Goal: Task Accomplishment & Management: Use online tool/utility

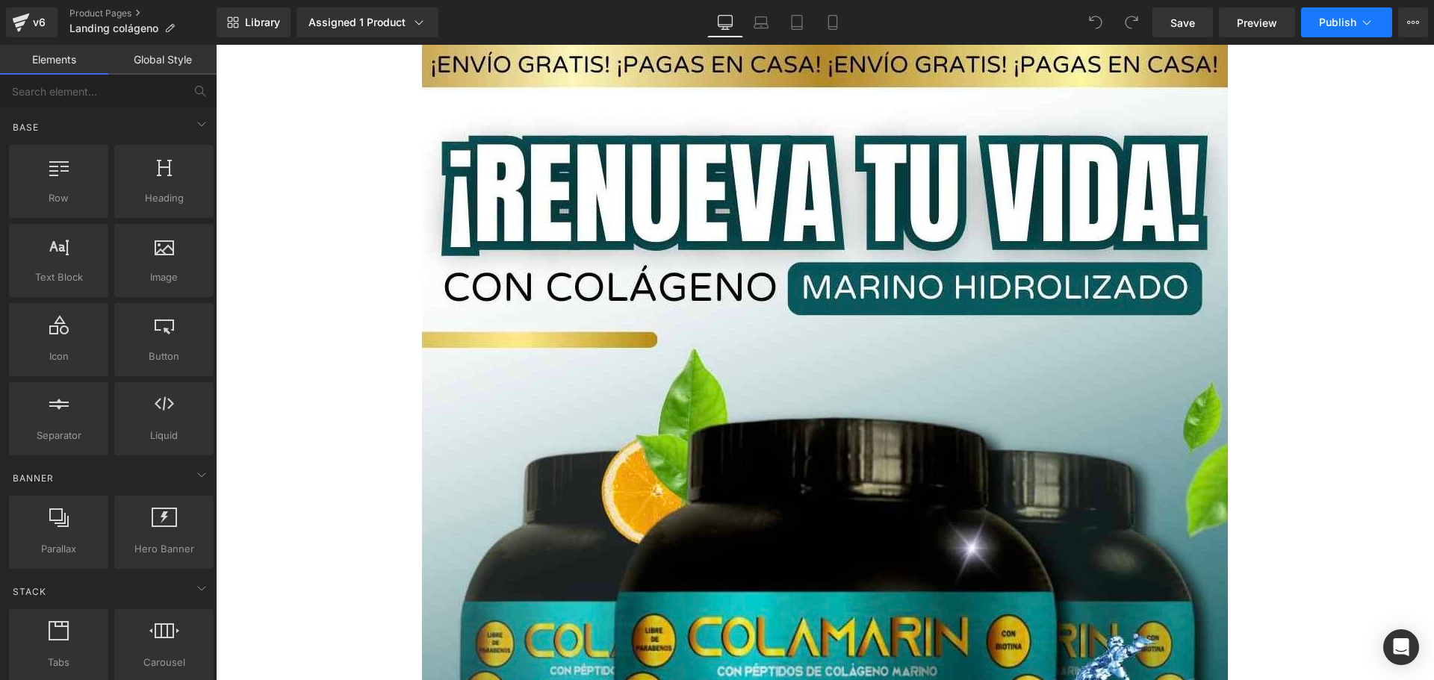
click at [1319, 25] on span "Publish" at bounding box center [1337, 22] width 37 height 12
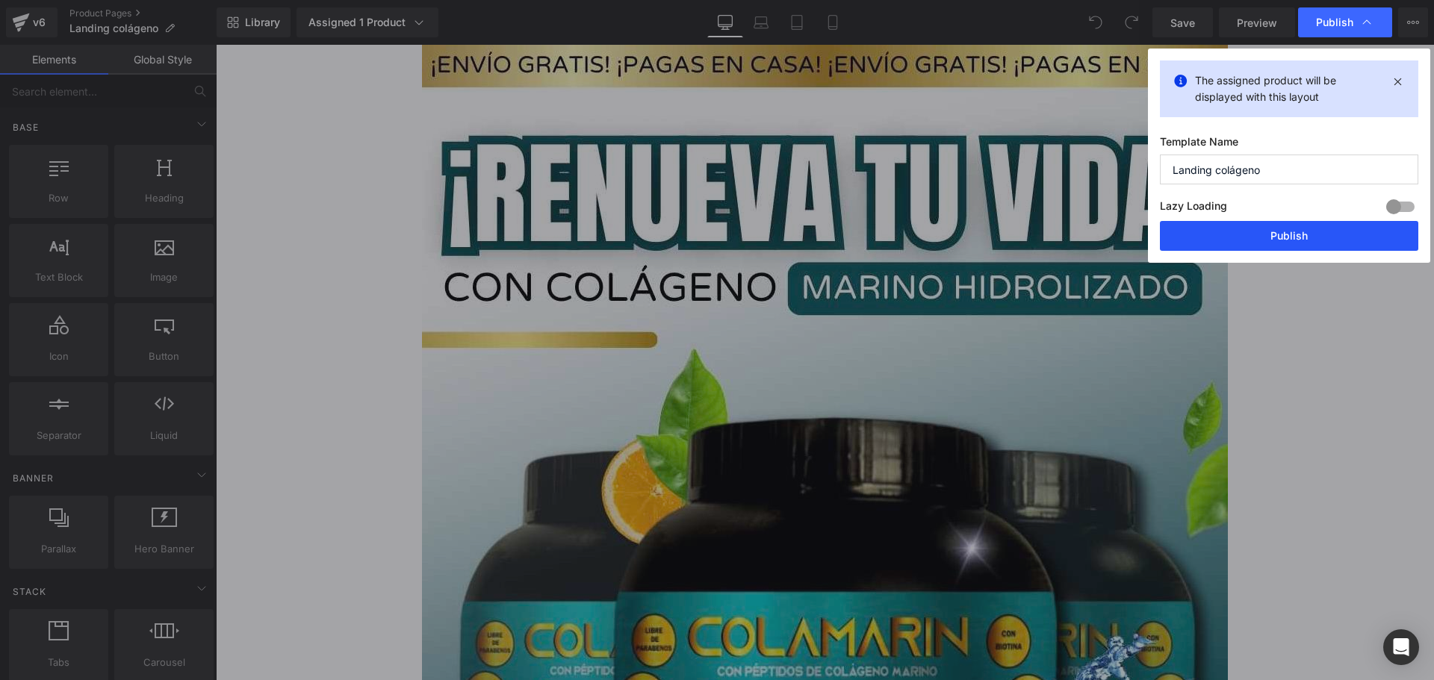
click at [1263, 245] on button "Publish" at bounding box center [1289, 236] width 258 height 30
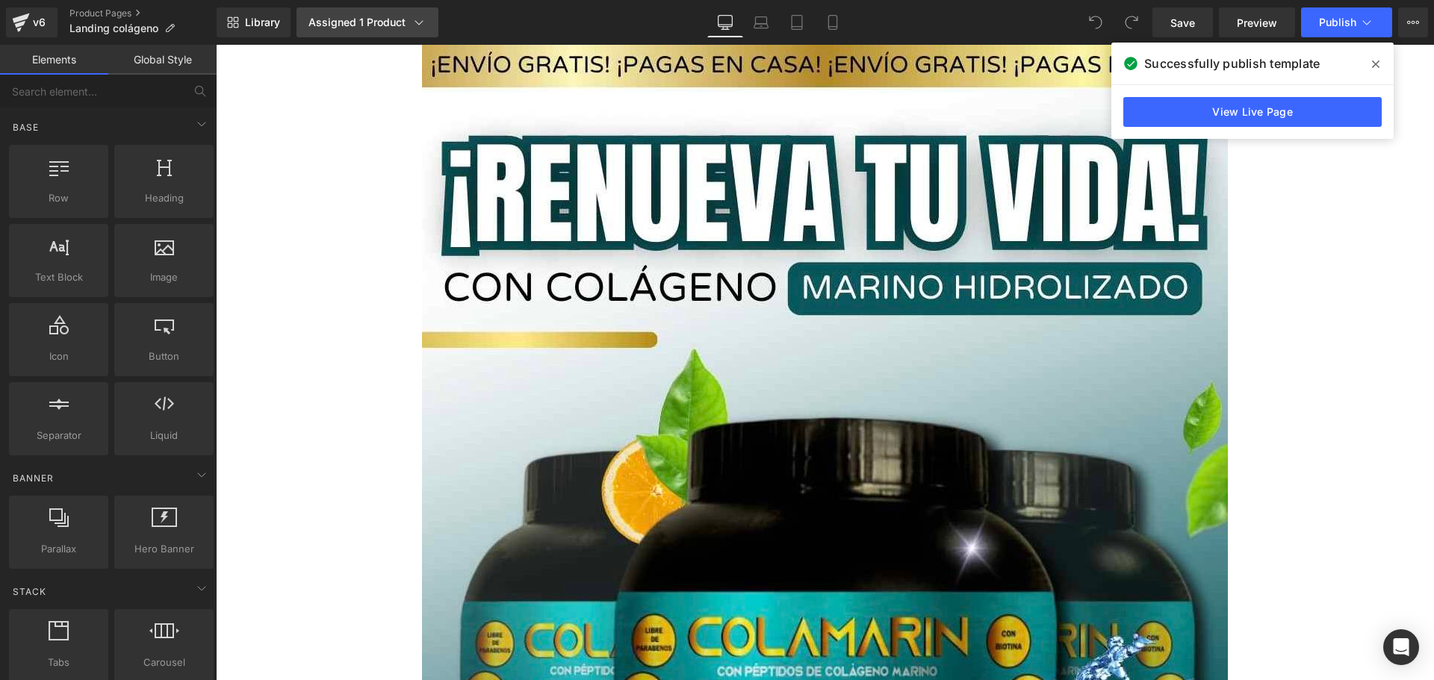
click at [391, 26] on div "Assigned 1 Product" at bounding box center [367, 22] width 118 height 15
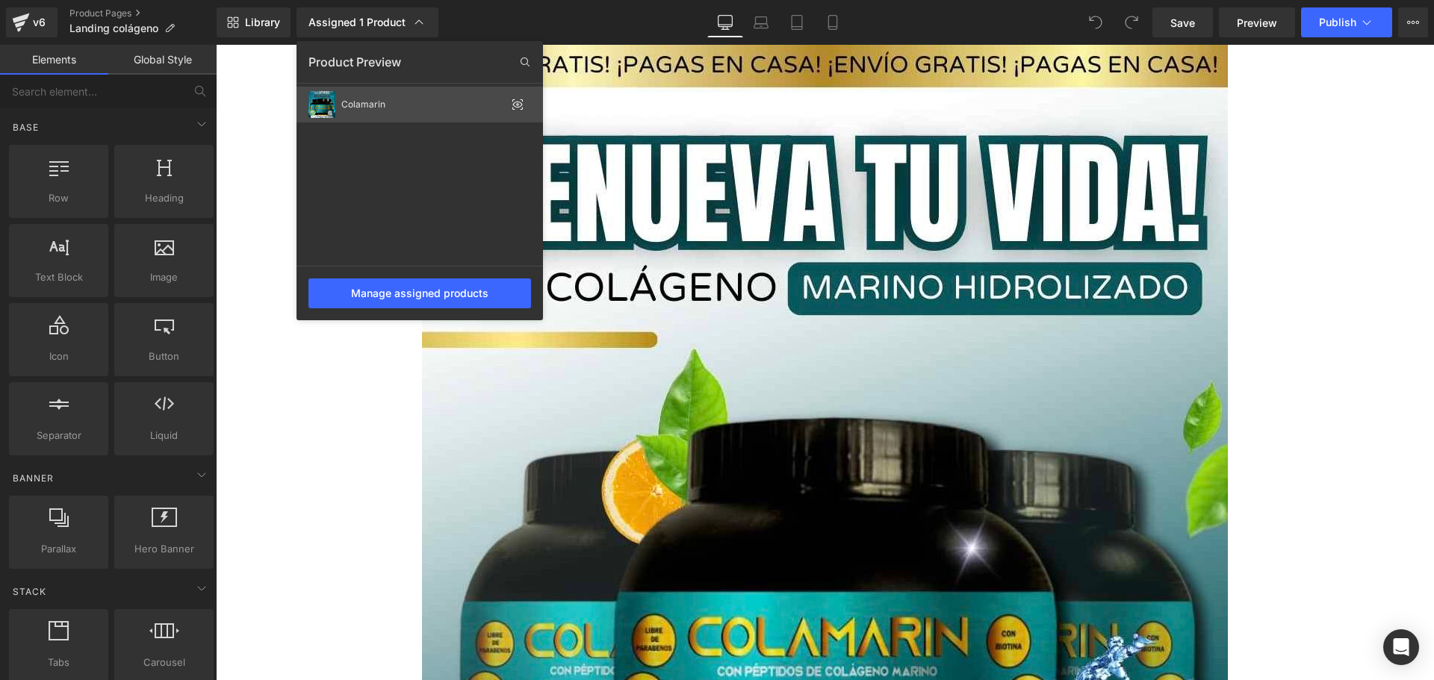
click at [363, 100] on div "Colamarin" at bounding box center [423, 104] width 164 height 10
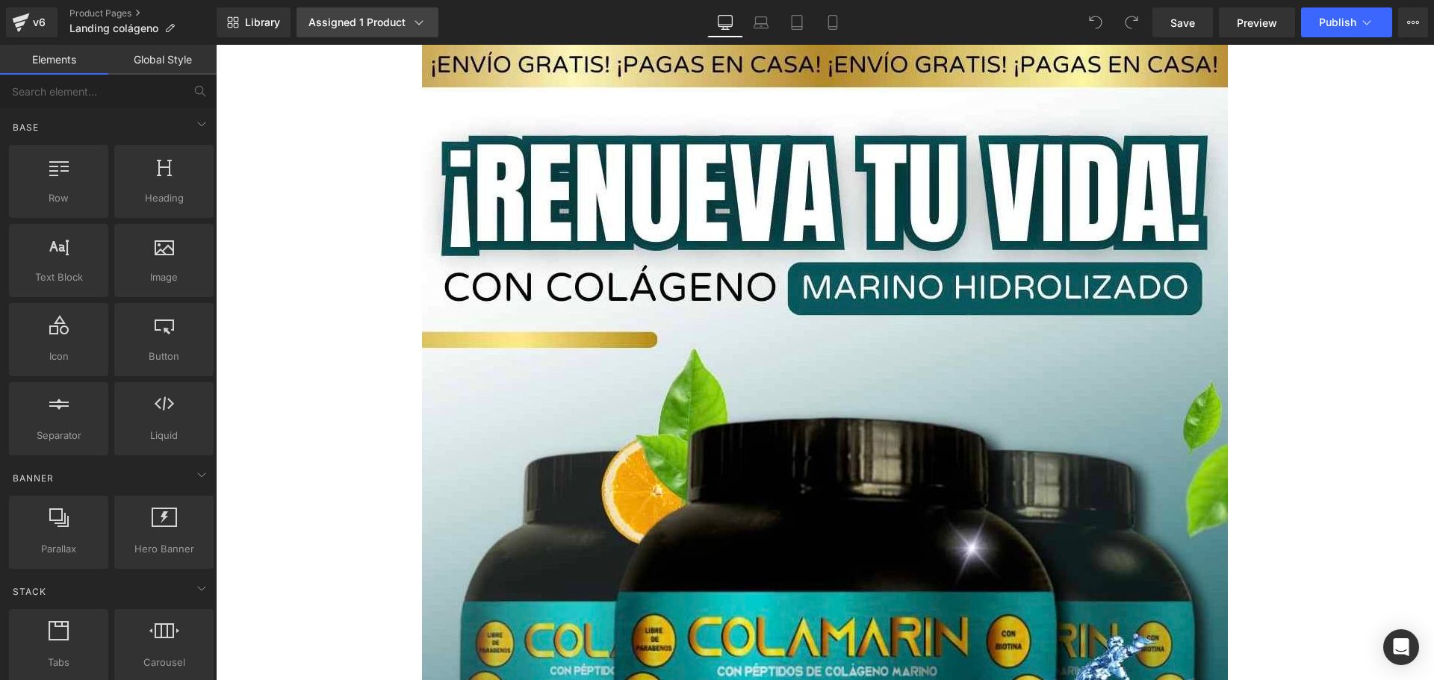
click at [370, 28] on div "Assigned 1 Product" at bounding box center [367, 22] width 118 height 15
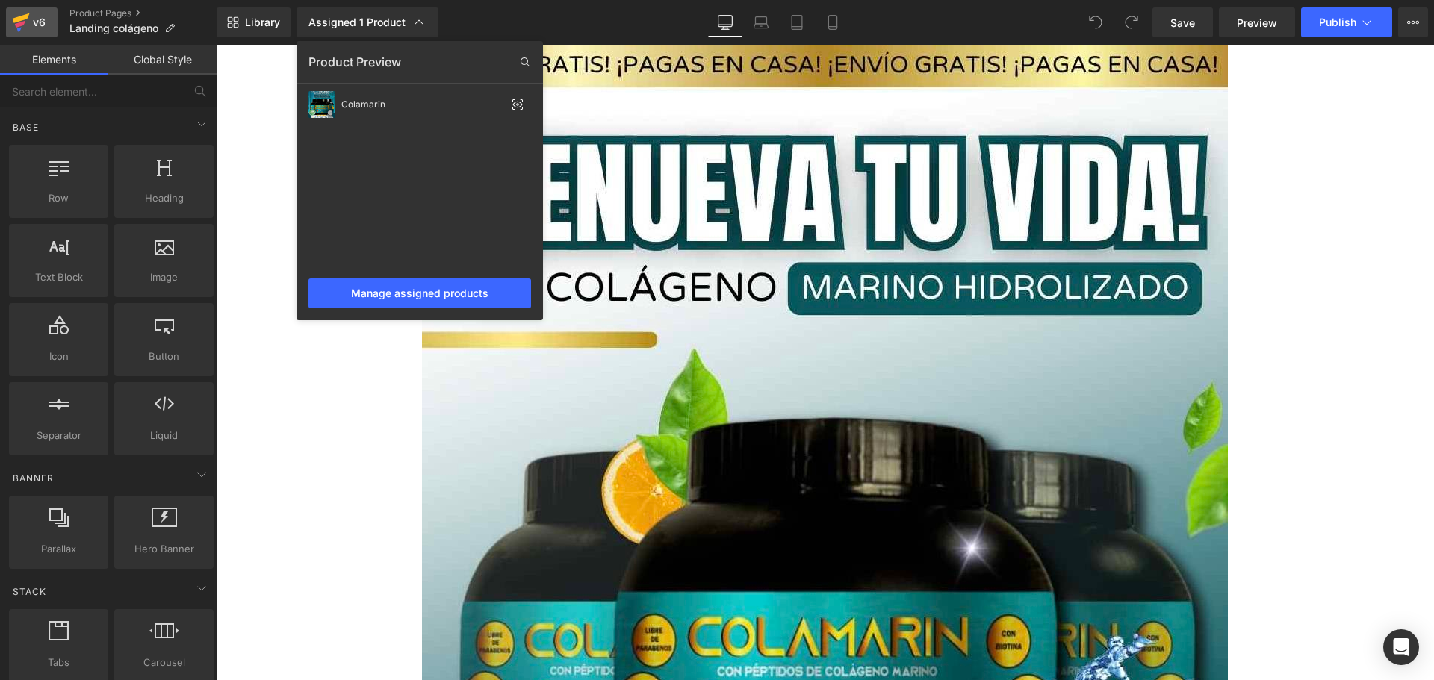
click at [42, 23] on div "v6" at bounding box center [39, 22] width 19 height 19
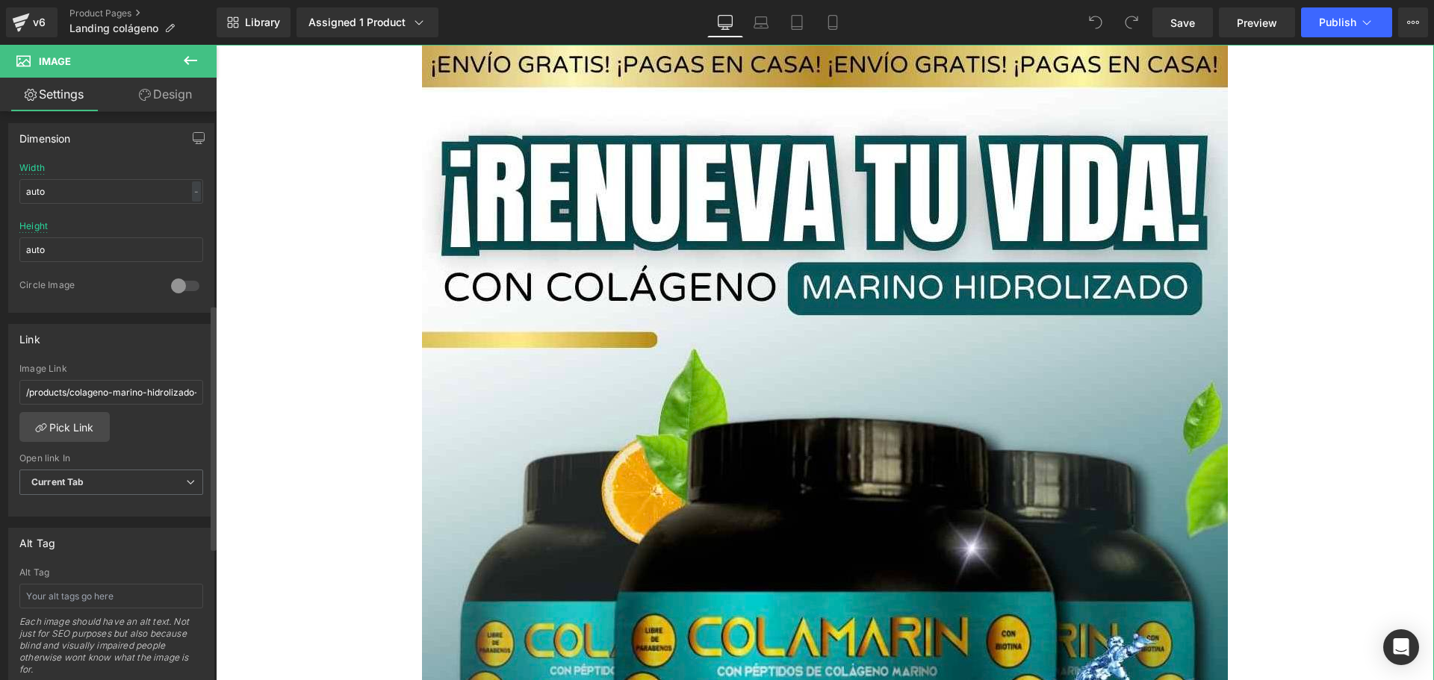
scroll to position [448, 0]
click at [86, 426] on link "Pick Link" at bounding box center [64, 422] width 90 height 30
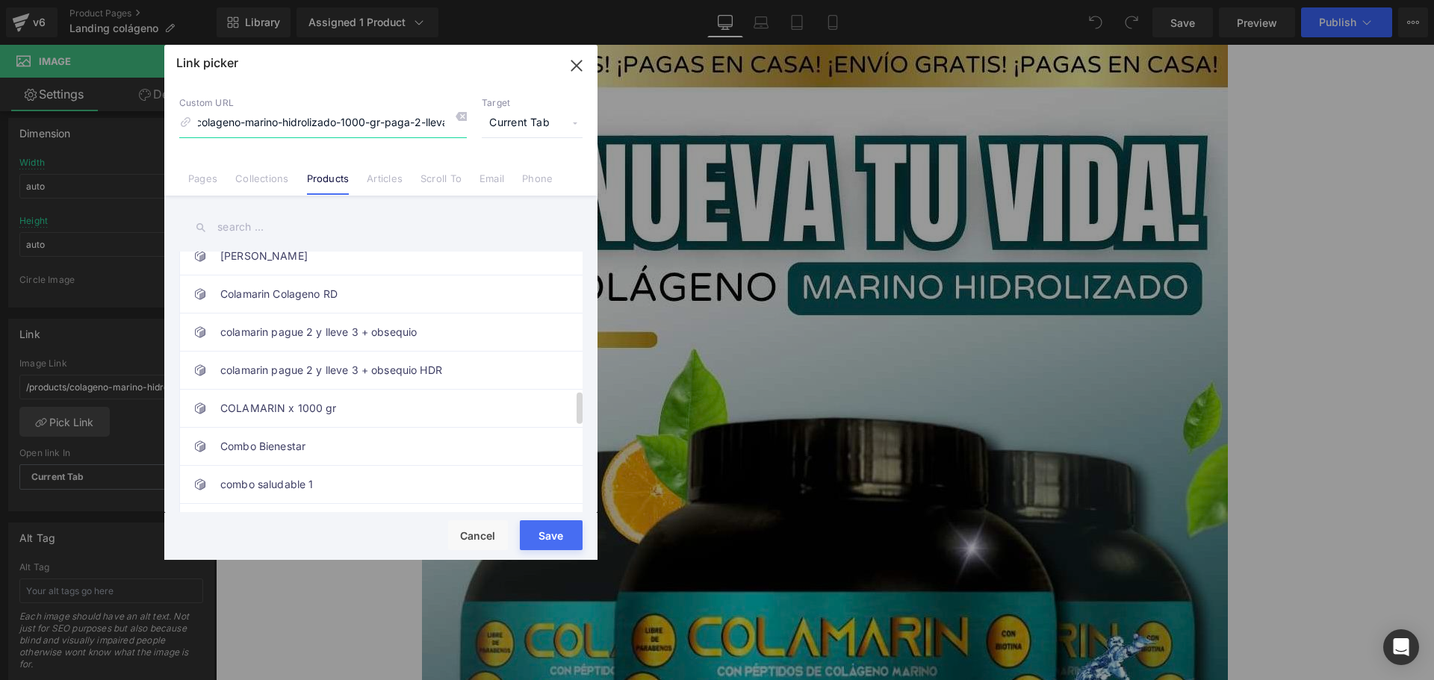
scroll to position [1120, 0]
click at [445, 373] on link "colamarin pague 2 y lleve 3 + obsequio HDR" at bounding box center [384, 369] width 329 height 37
type input "/products/colamarin-pague-2-y-lleve-3-obsequio-hdr"
click at [561, 537] on button "Save" at bounding box center [551, 535] width 63 height 30
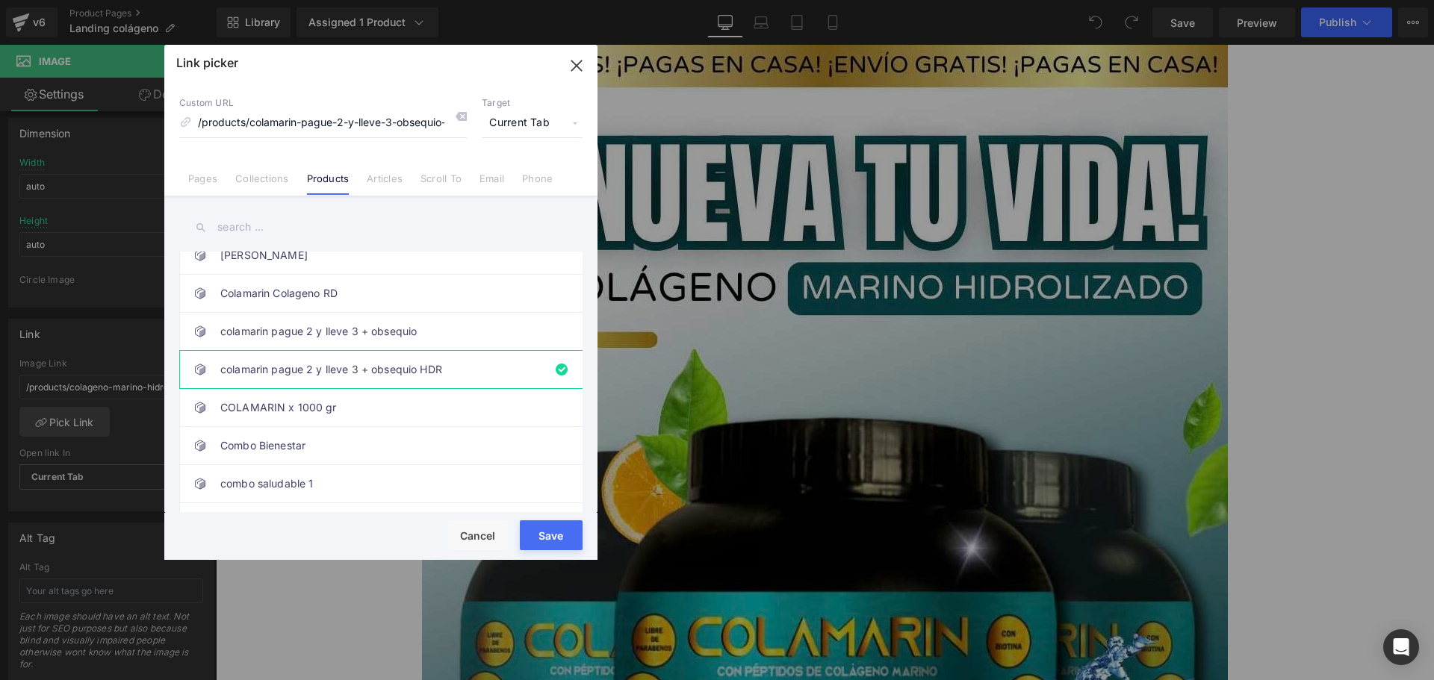
type input "/products/colamarin-pague-2-y-lleve-3-obsequio-hdr"
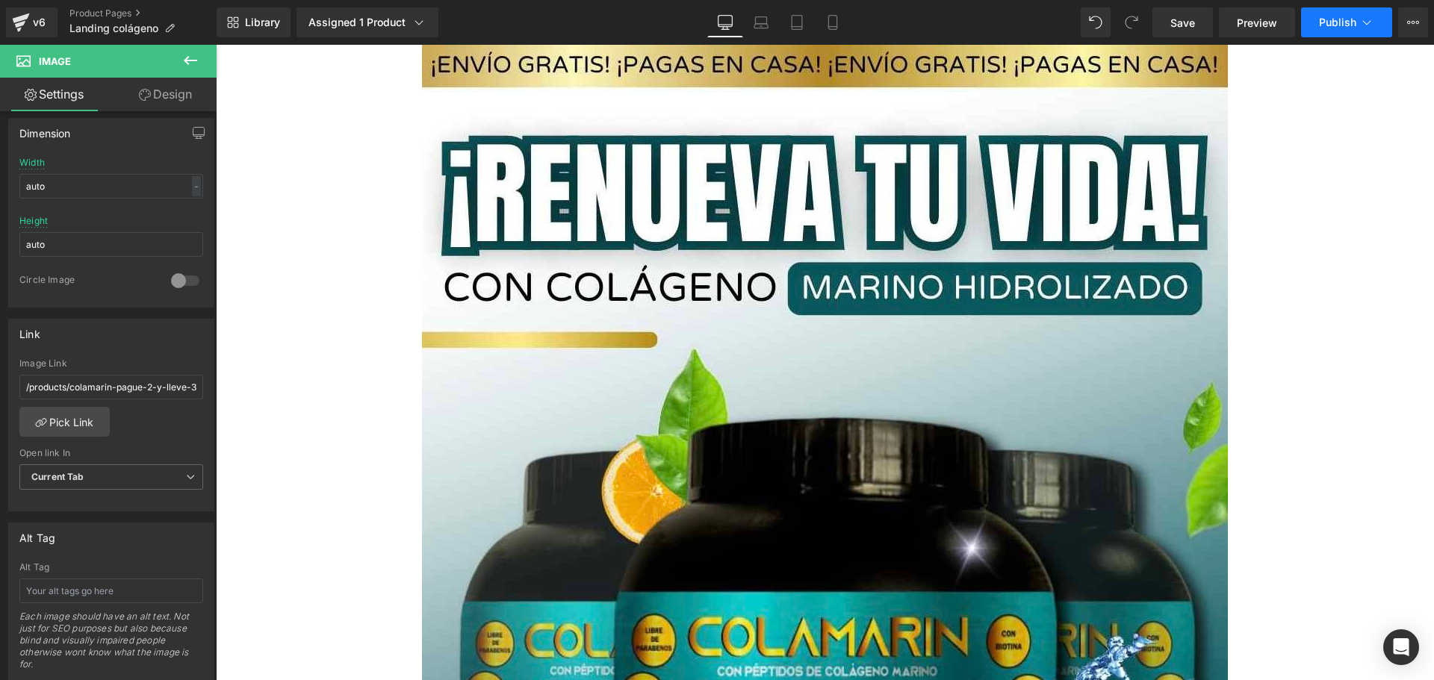
click at [1331, 31] on button "Publish" at bounding box center [1346, 22] width 91 height 30
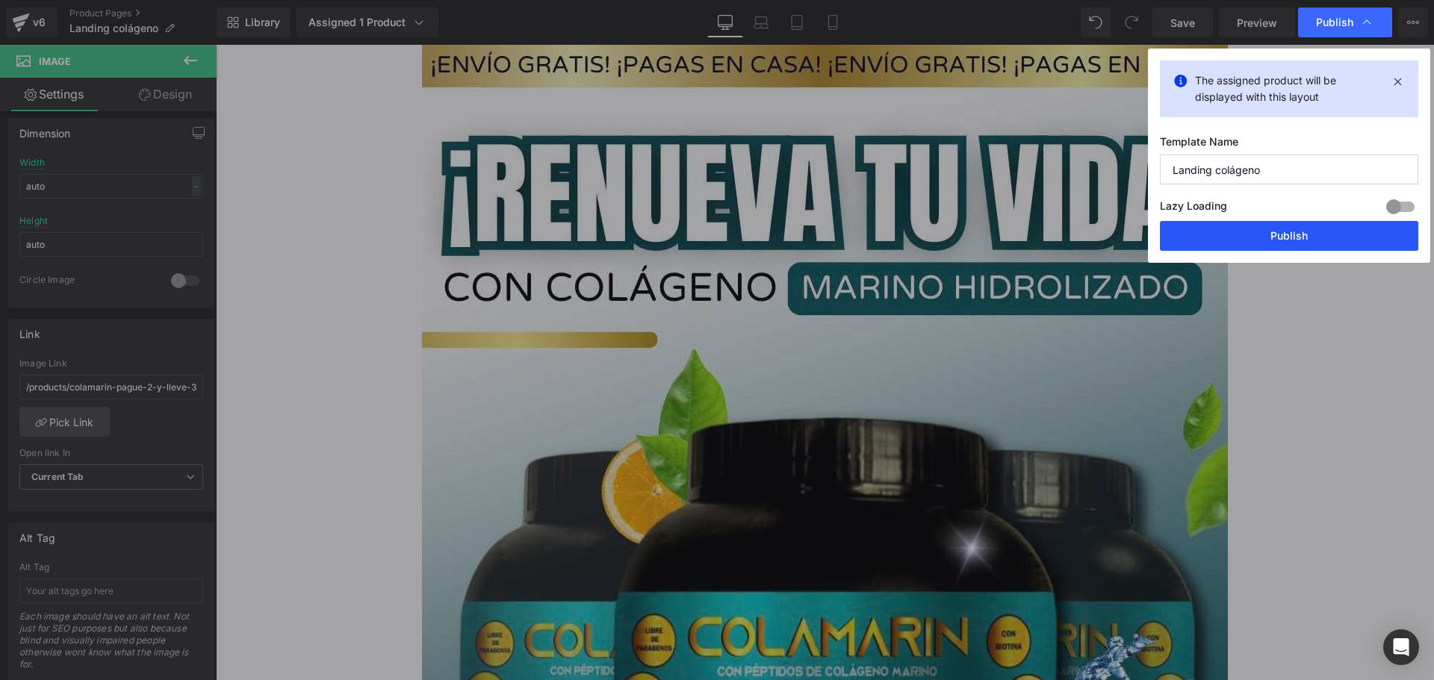
click at [1289, 250] on button "Publish" at bounding box center [1289, 236] width 258 height 30
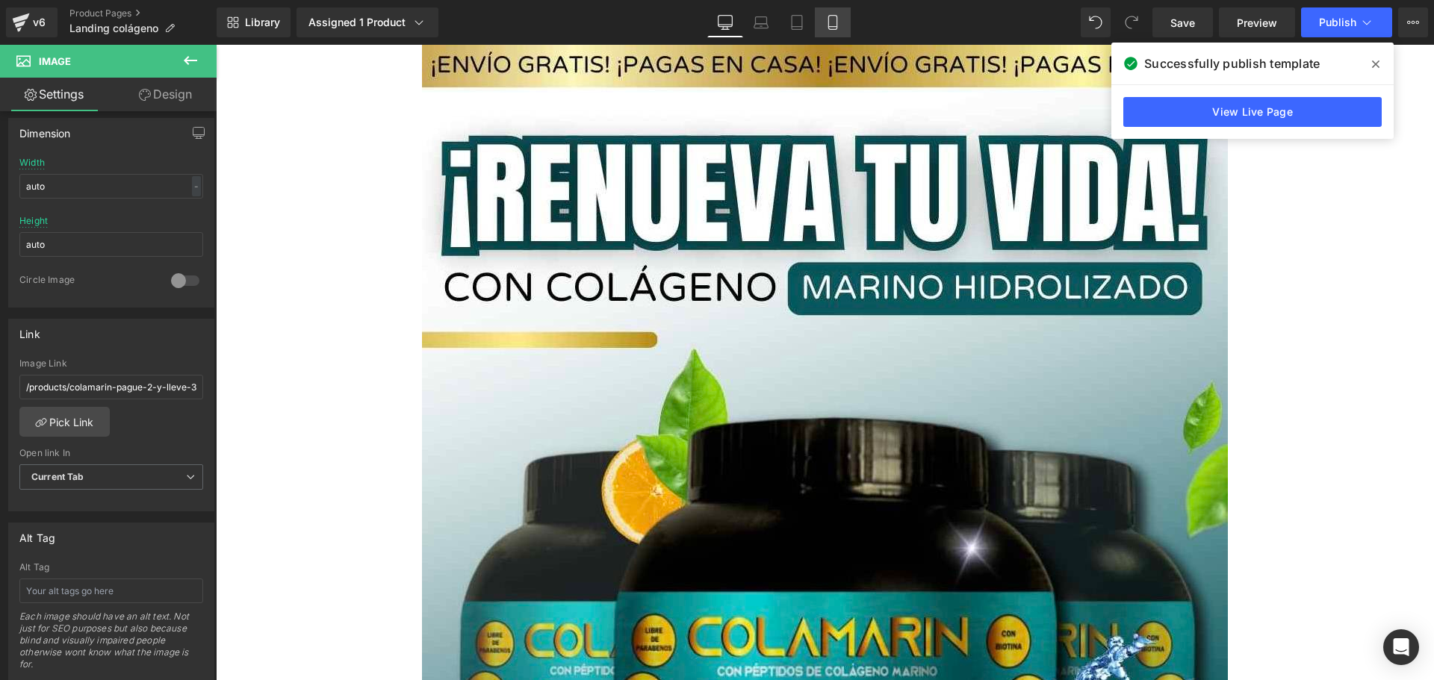
click at [830, 22] on icon at bounding box center [832, 22] width 15 height 15
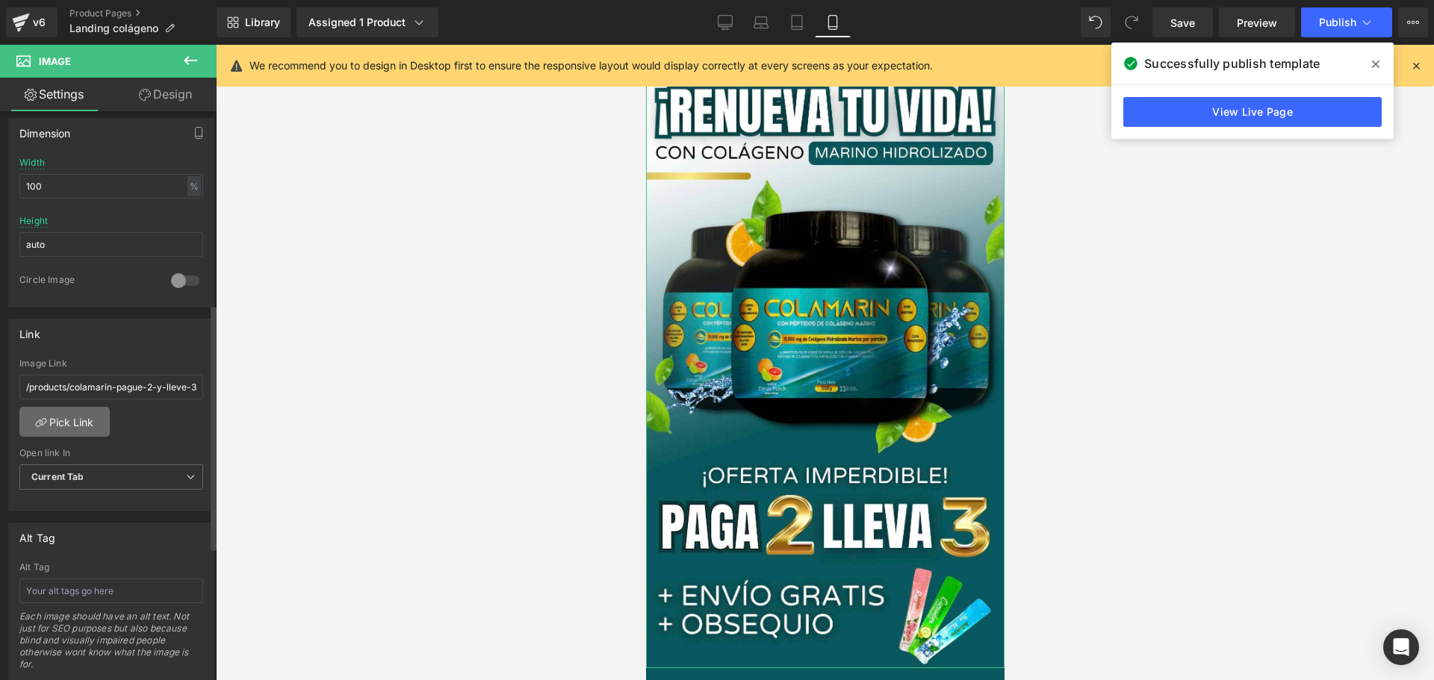
click at [90, 410] on link "Pick Link" at bounding box center [64, 422] width 90 height 30
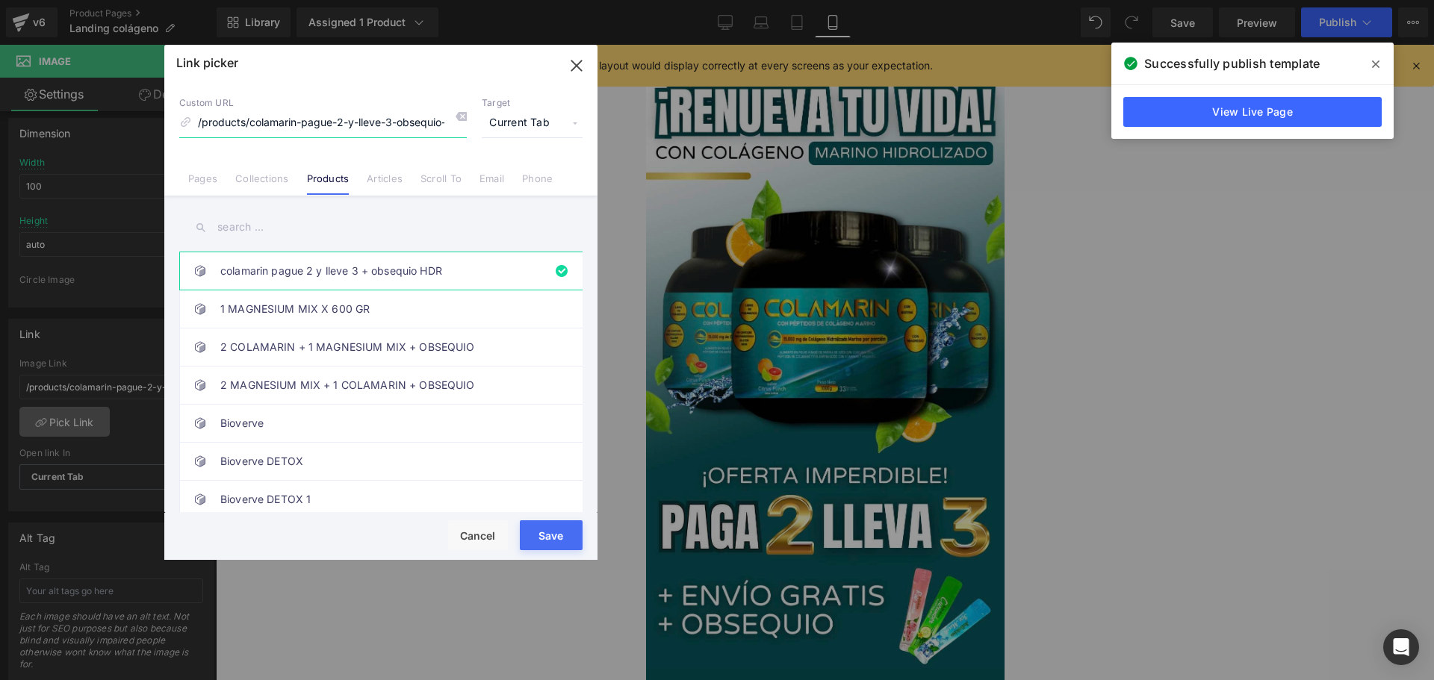
scroll to position [0, 7]
click at [553, 533] on button "Save" at bounding box center [551, 535] width 63 height 30
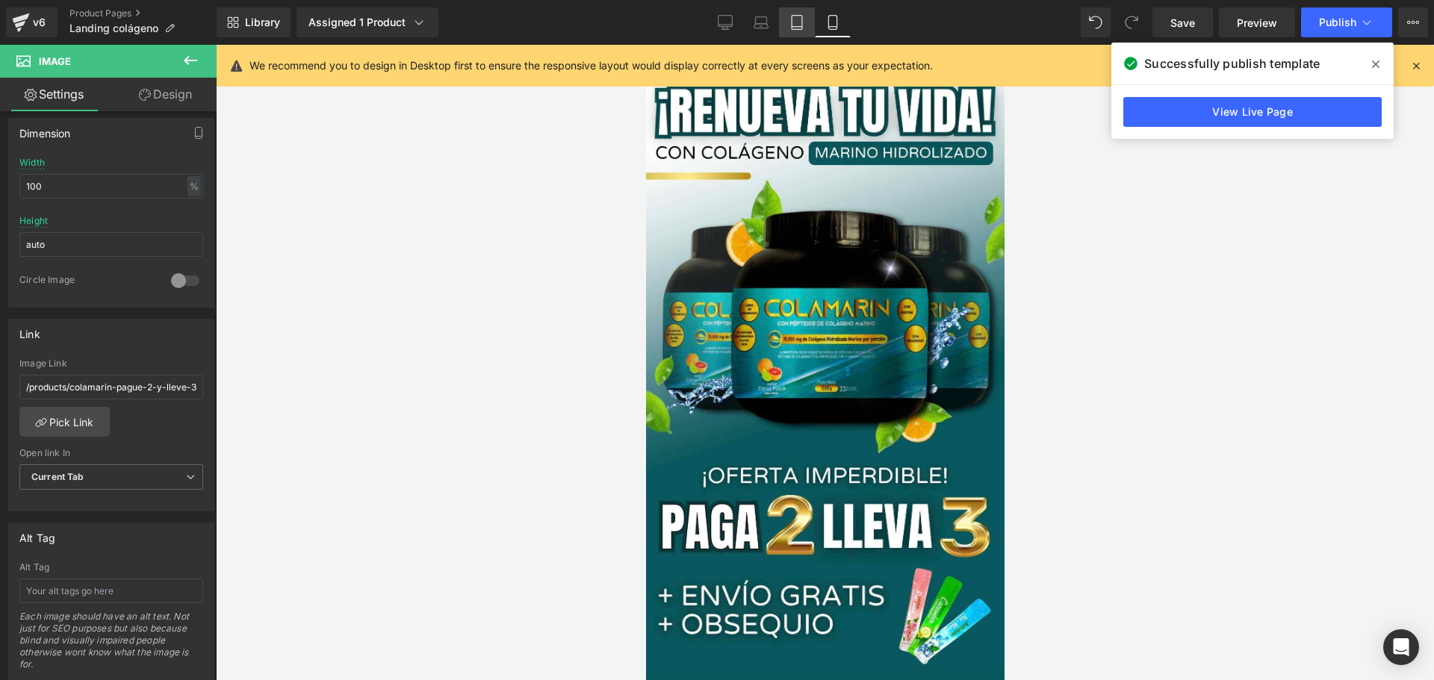
click at [793, 27] on icon at bounding box center [796, 27] width 10 height 0
type input "auto"
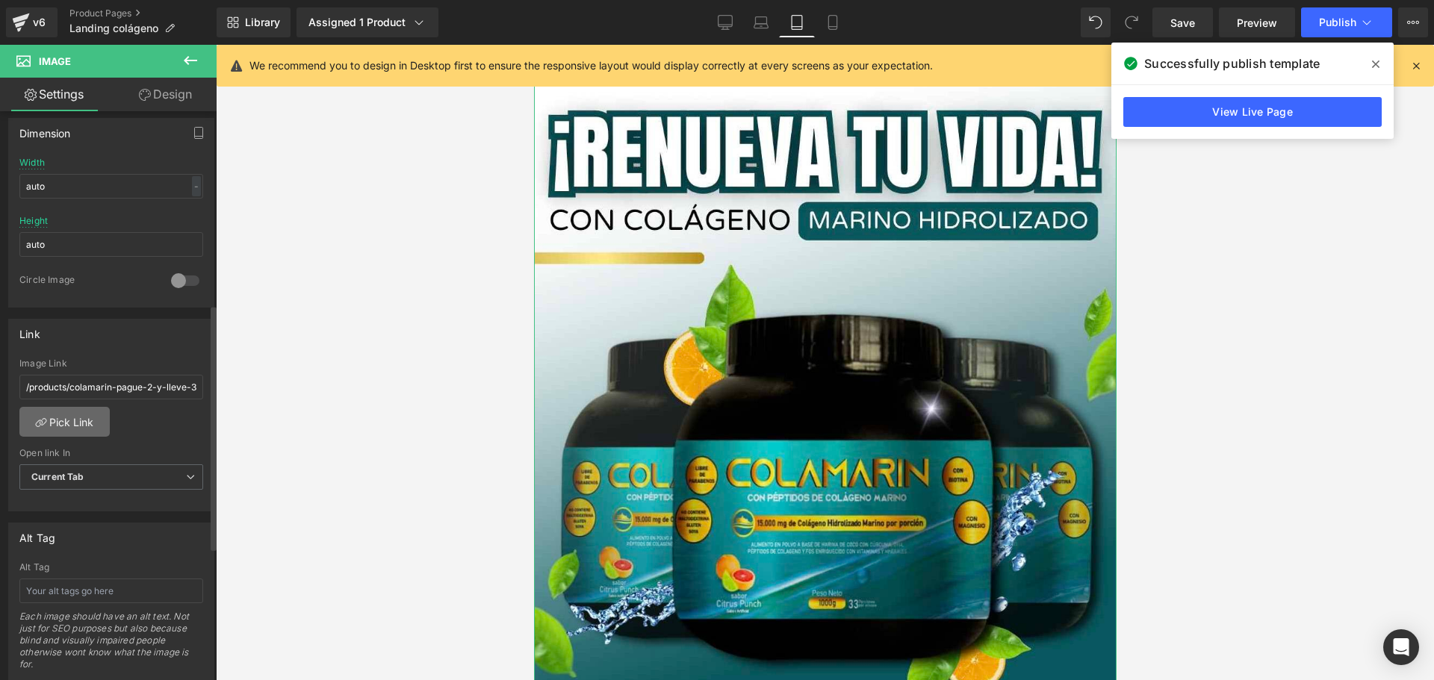
click at [94, 420] on link "Pick Link" at bounding box center [64, 422] width 90 height 30
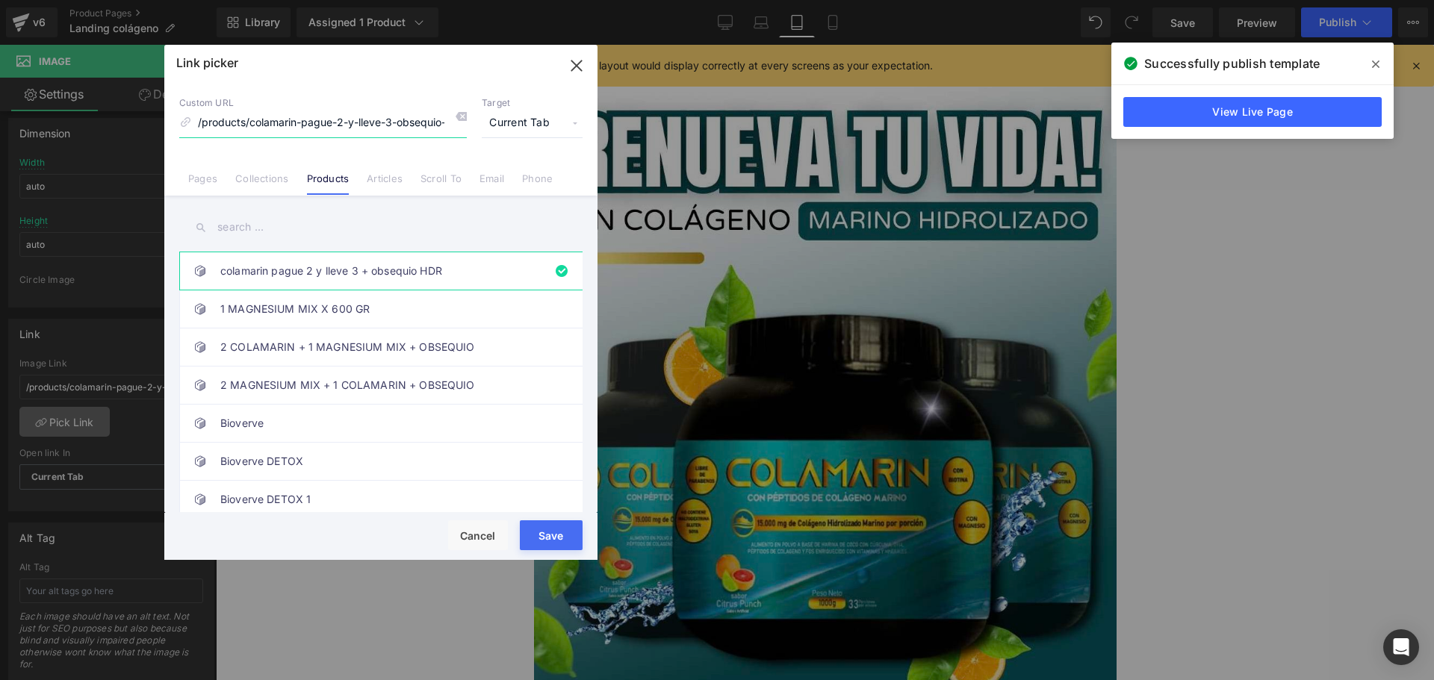
scroll to position [0, 7]
click at [573, 72] on icon "button" at bounding box center [576, 66] width 24 height 24
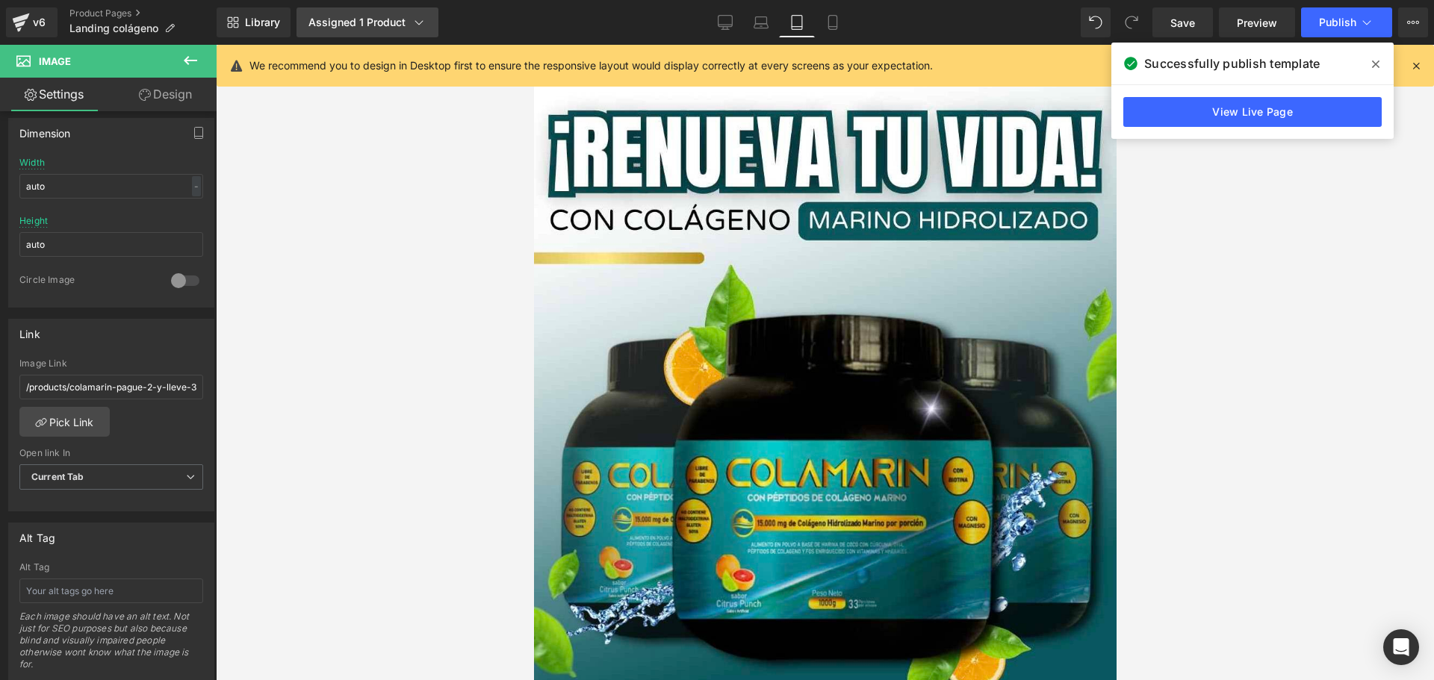
click at [399, 13] on link "Assigned 1 Product" at bounding box center [367, 22] width 142 height 30
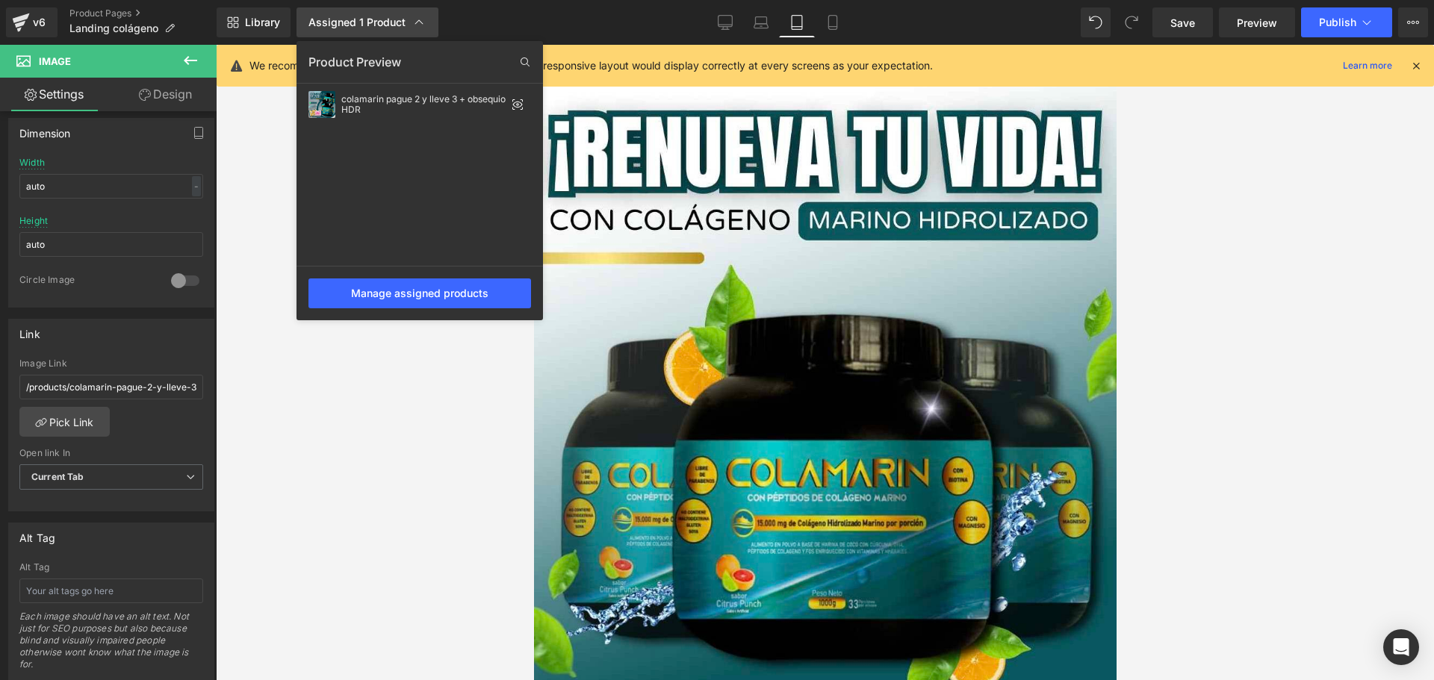
click at [399, 13] on link "Assigned 1 Product" at bounding box center [367, 22] width 142 height 30
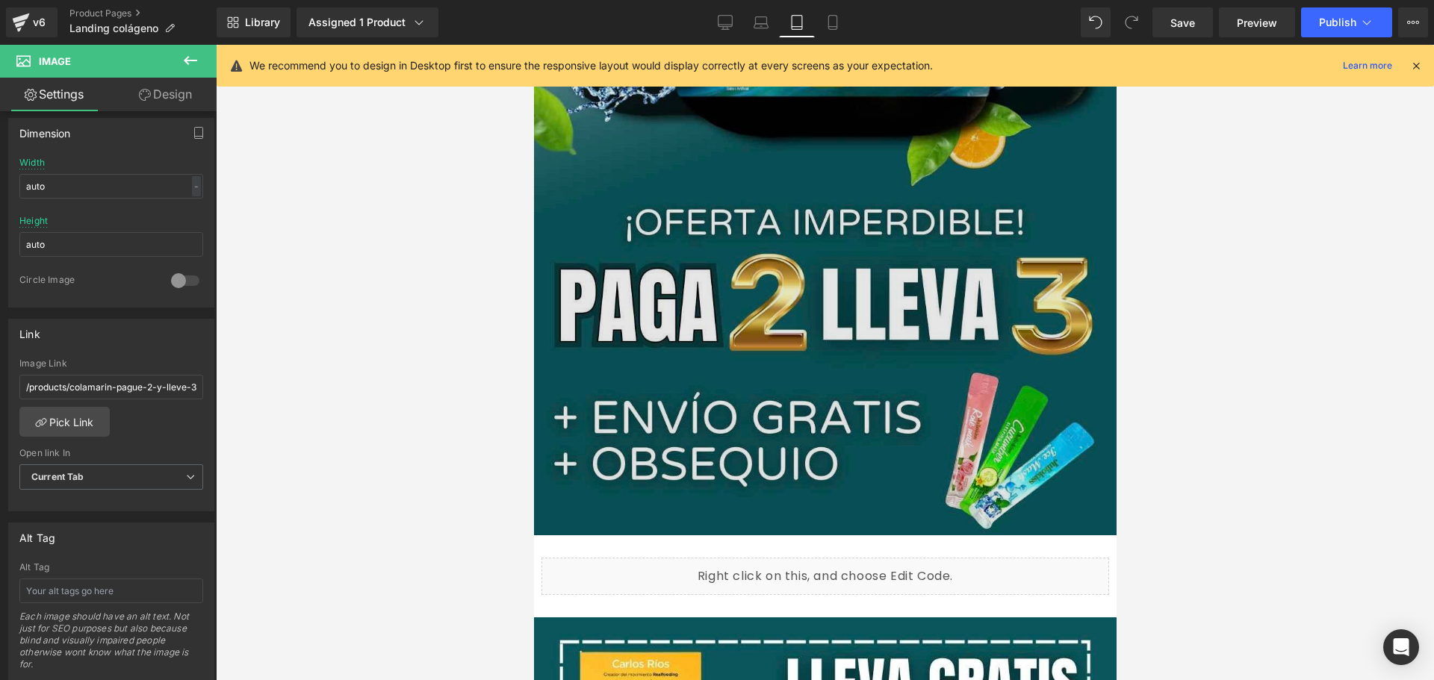
scroll to position [1120, 0]
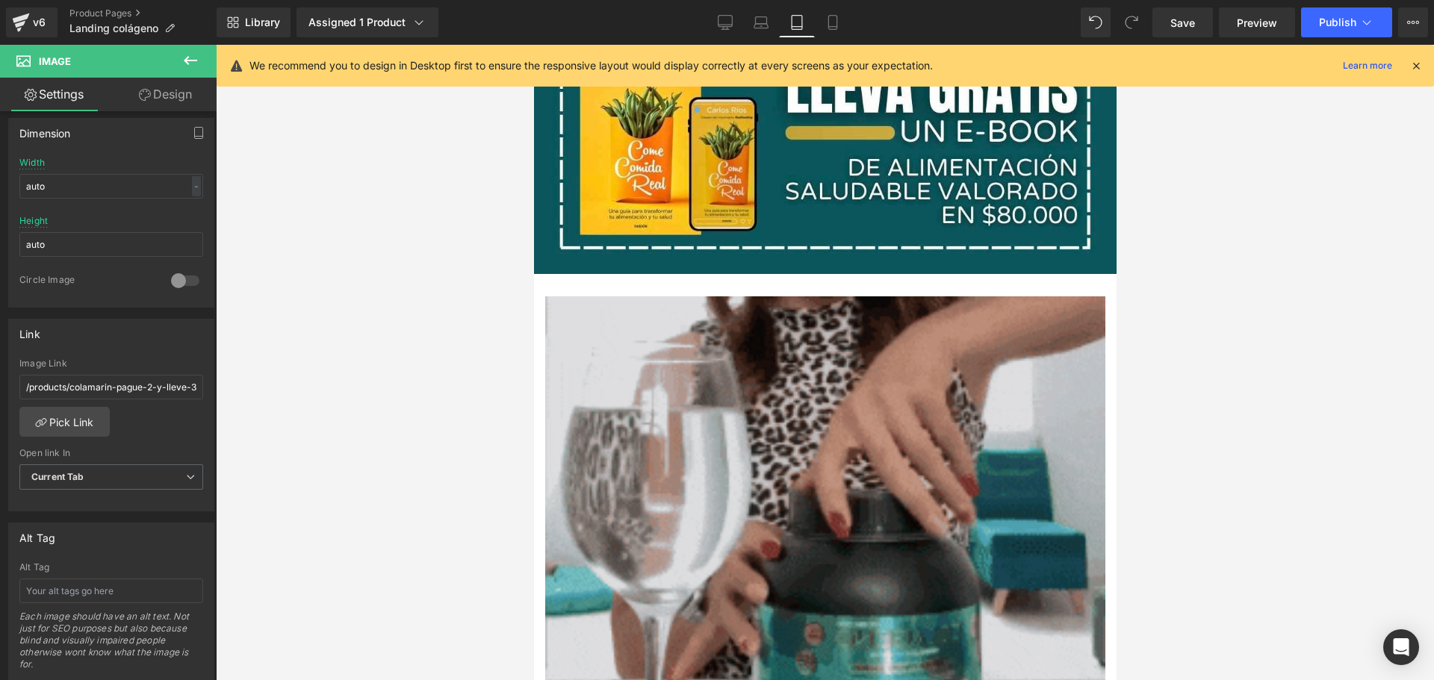
click at [659, 413] on img at bounding box center [824, 576] width 560 height 560
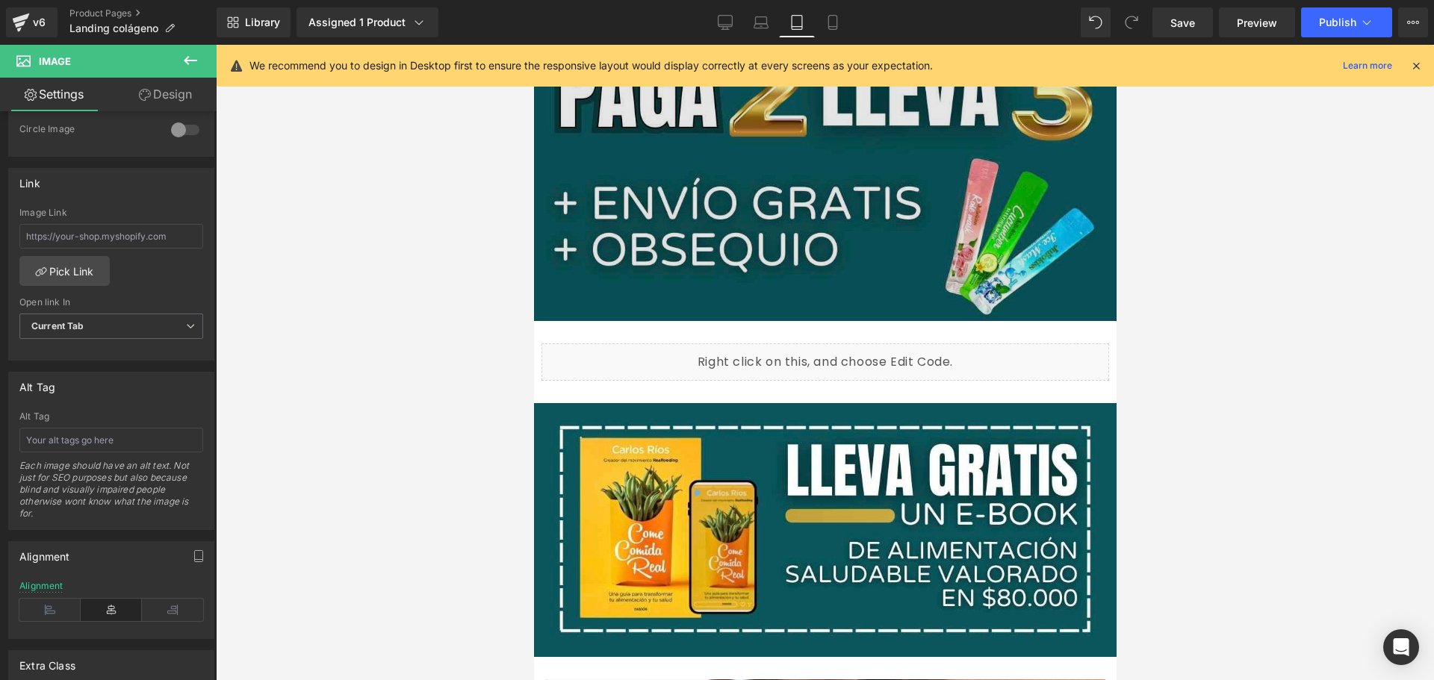
scroll to position [747, 0]
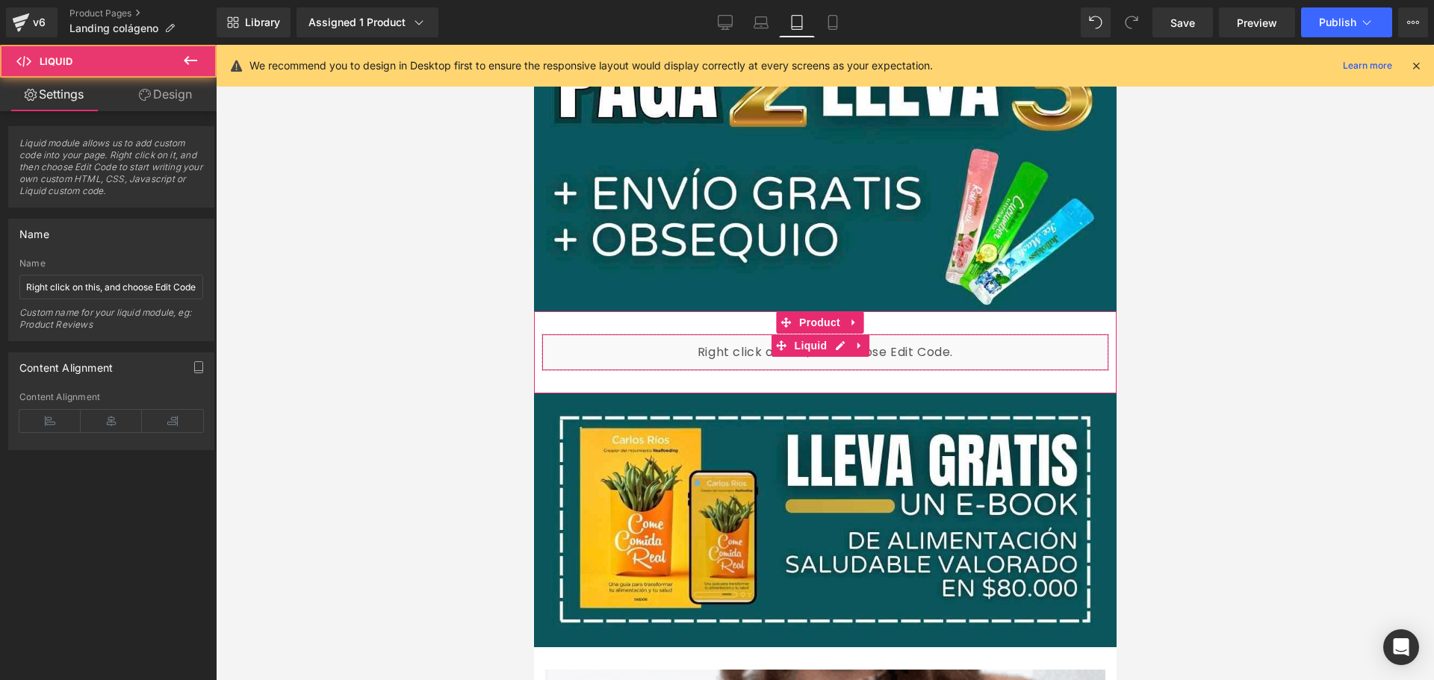
click at [656, 334] on div "Liquid" at bounding box center [824, 352] width 567 height 37
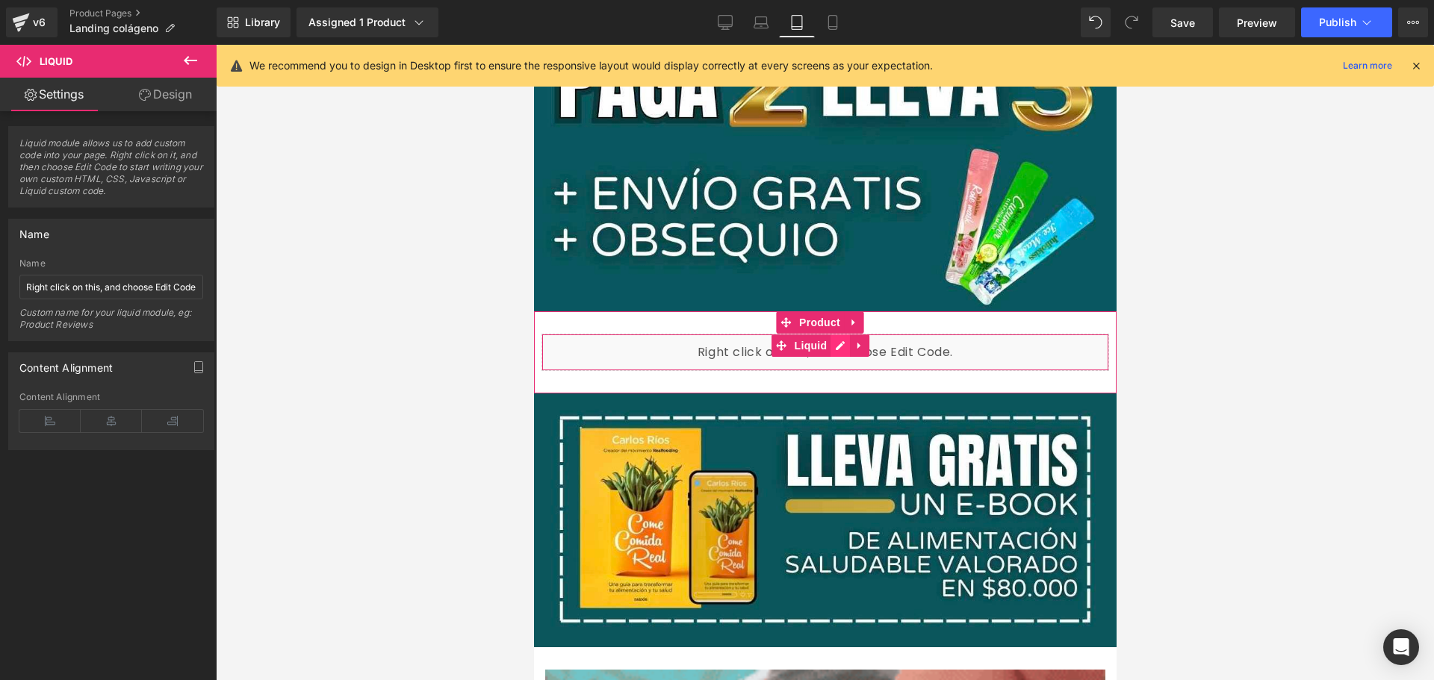
click at [834, 334] on div "Liquid" at bounding box center [824, 352] width 567 height 37
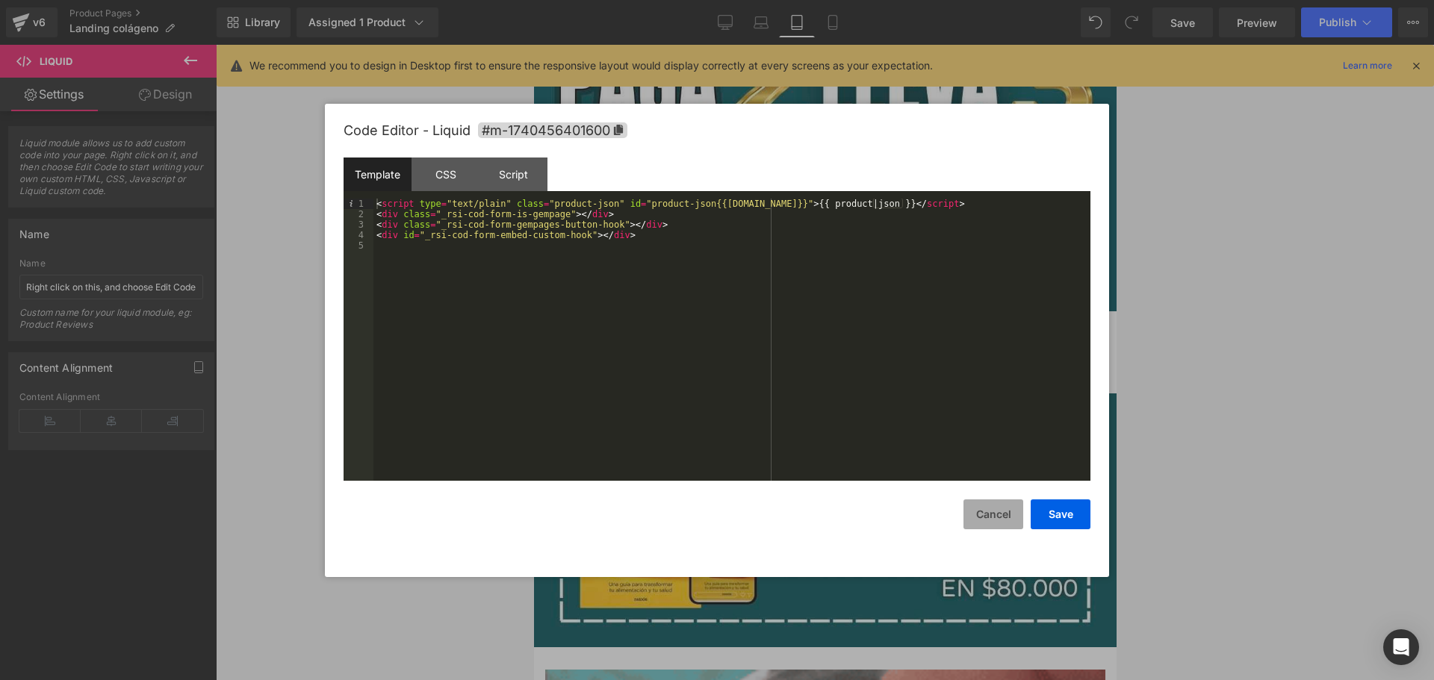
click at [982, 516] on button "Cancel" at bounding box center [993, 515] width 60 height 30
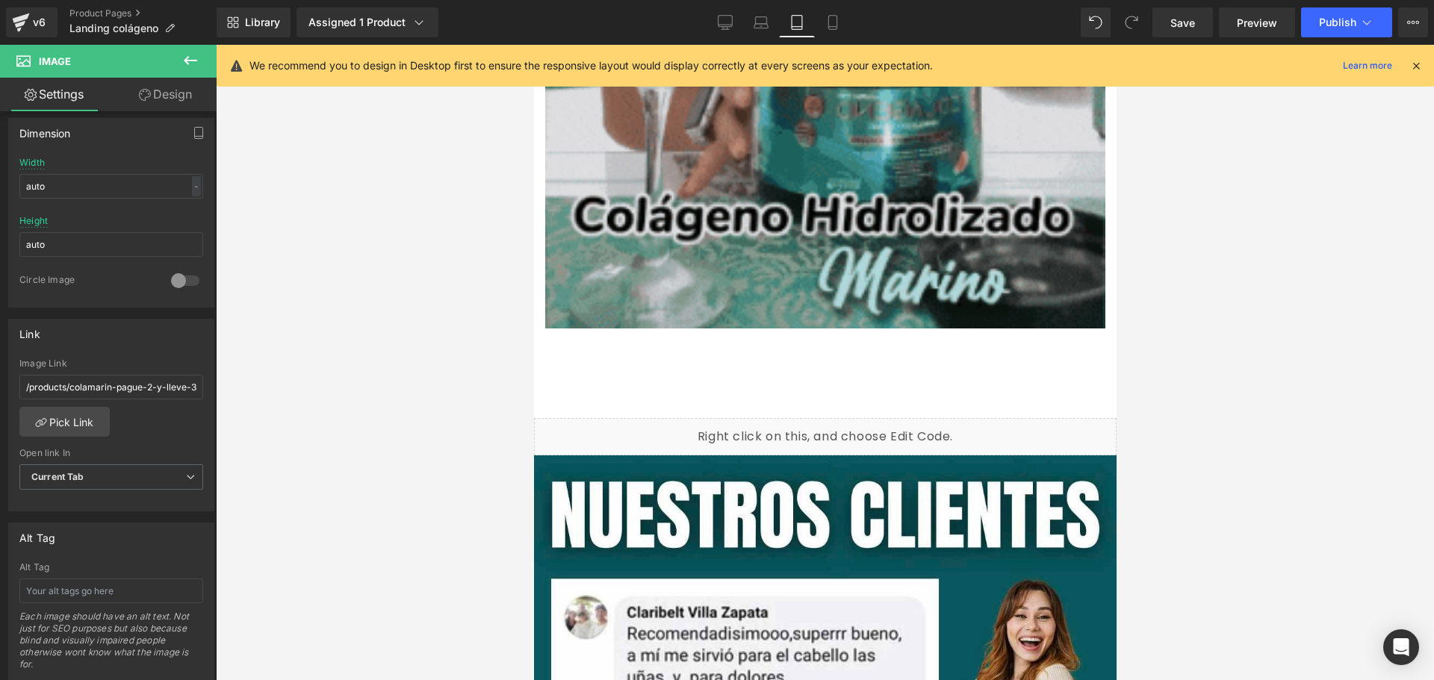
scroll to position [1643, 0]
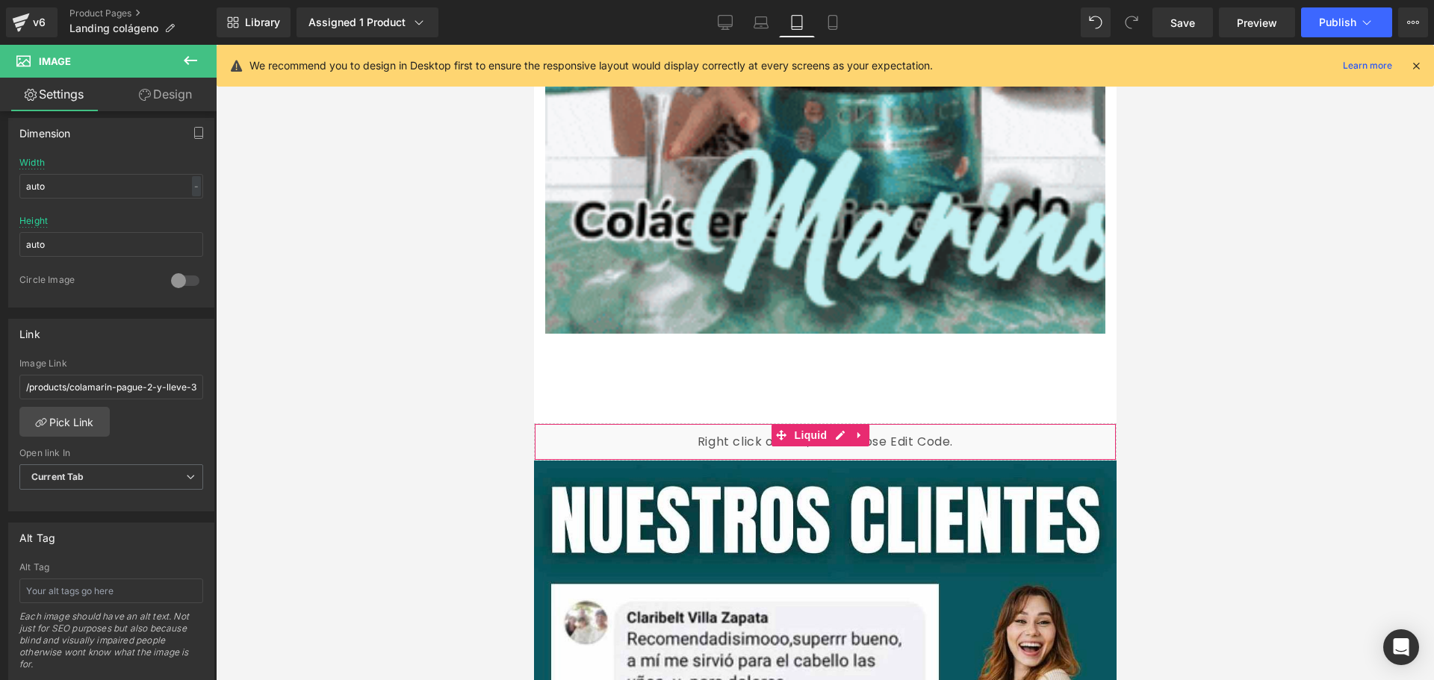
click at [579, 423] on div "Liquid" at bounding box center [824, 441] width 582 height 37
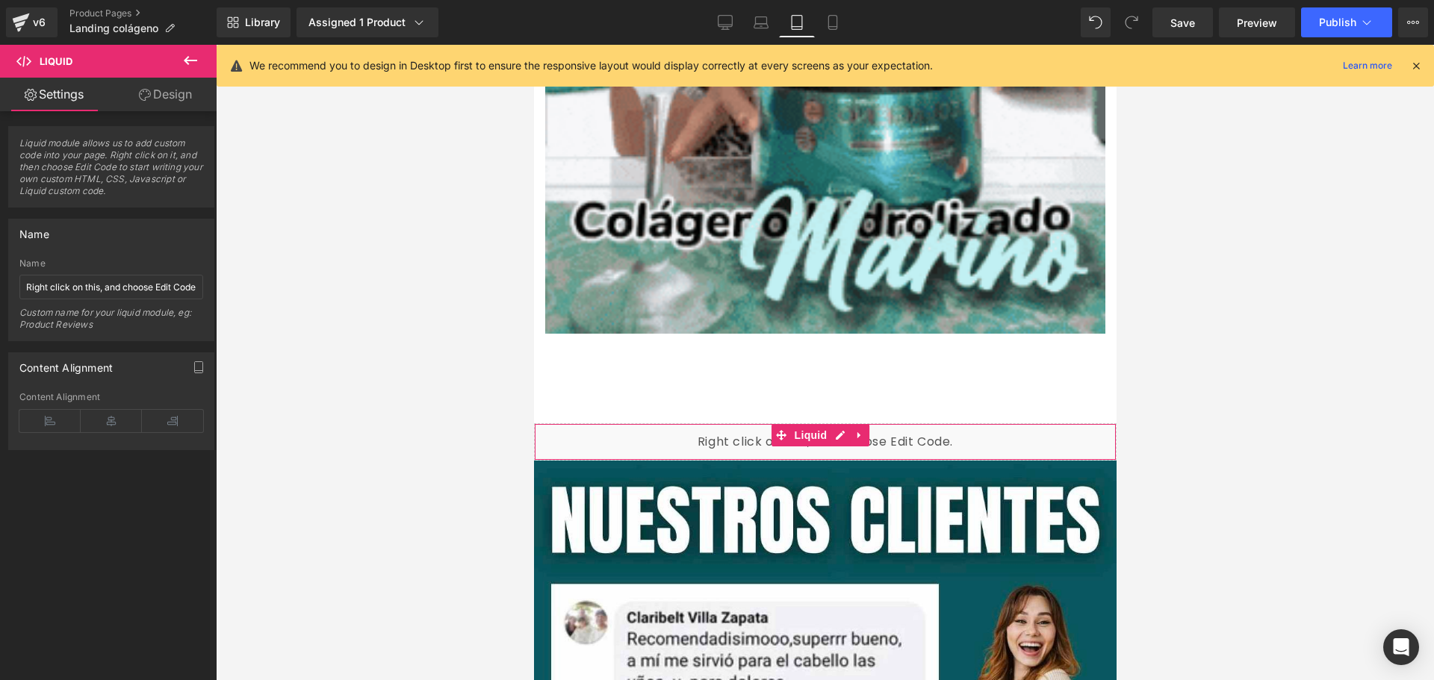
click at [139, 99] on icon at bounding box center [145, 95] width 12 height 12
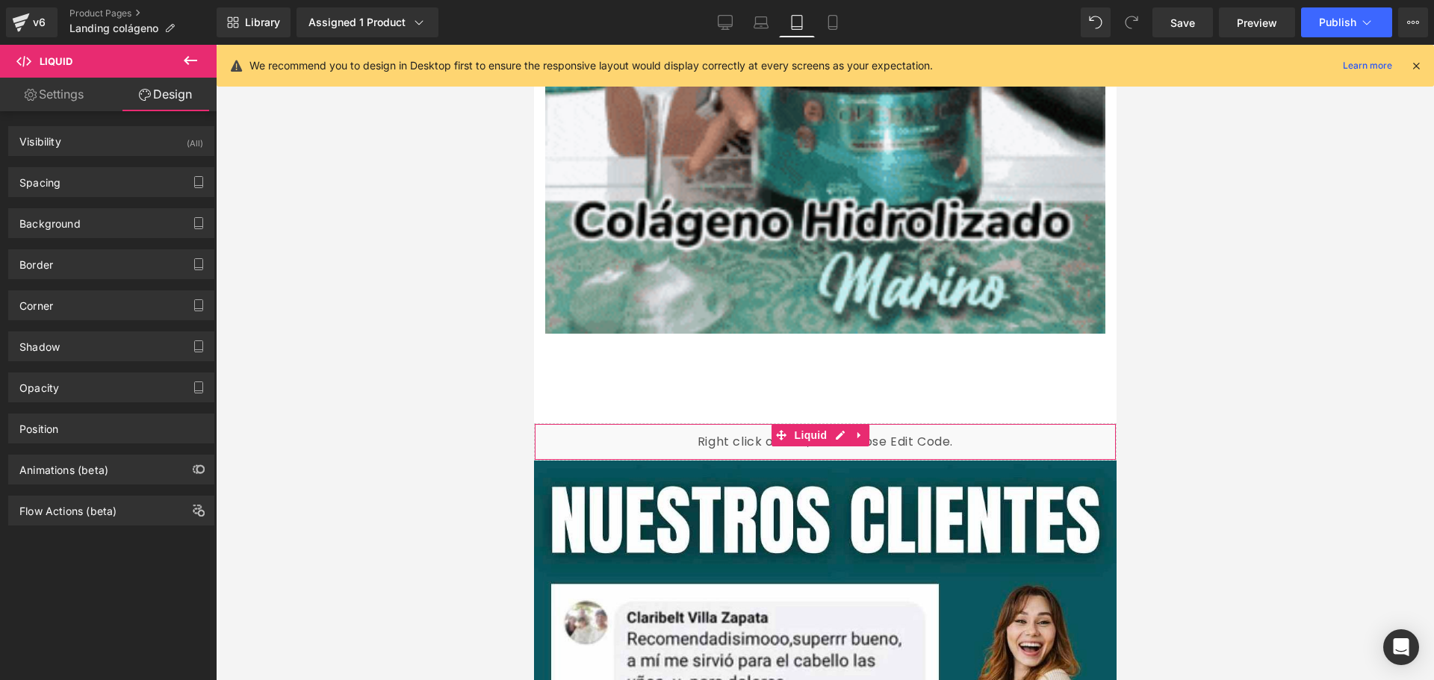
click at [56, 90] on link "Settings" at bounding box center [54, 95] width 108 height 34
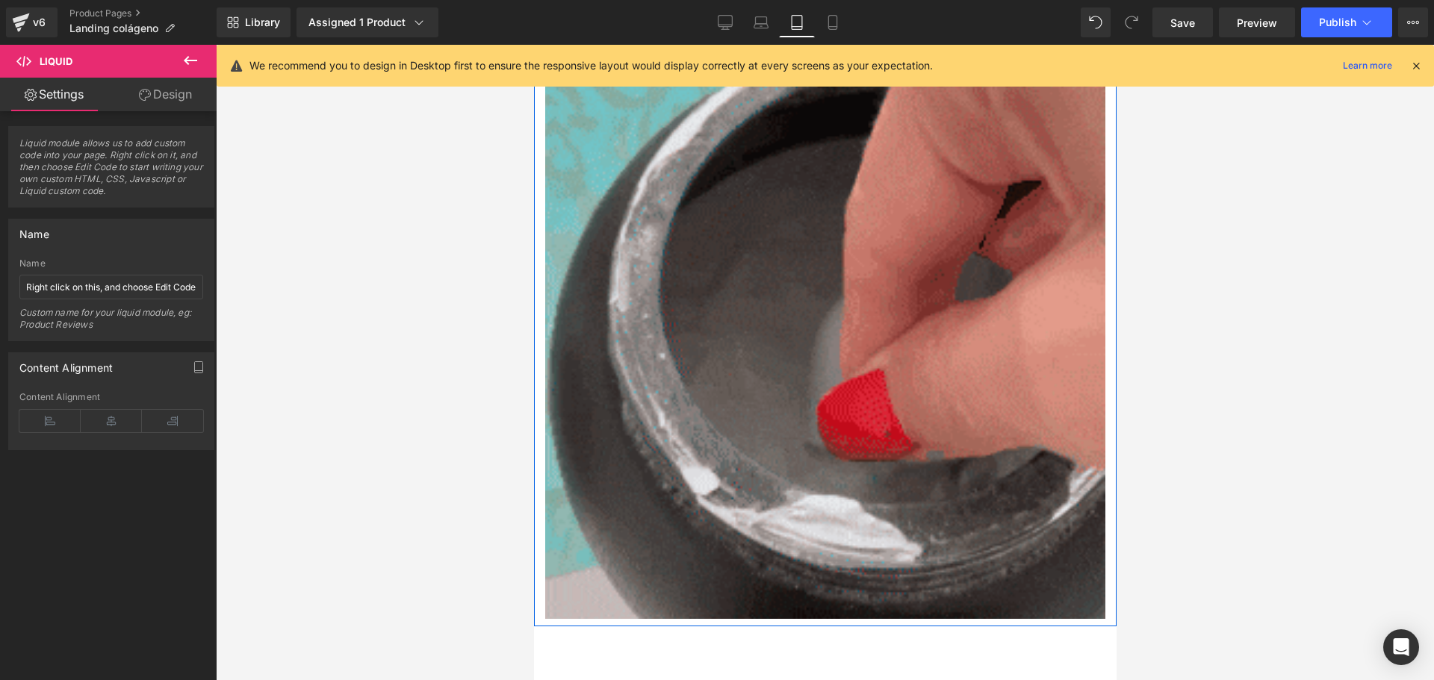
scroll to position [1045, 0]
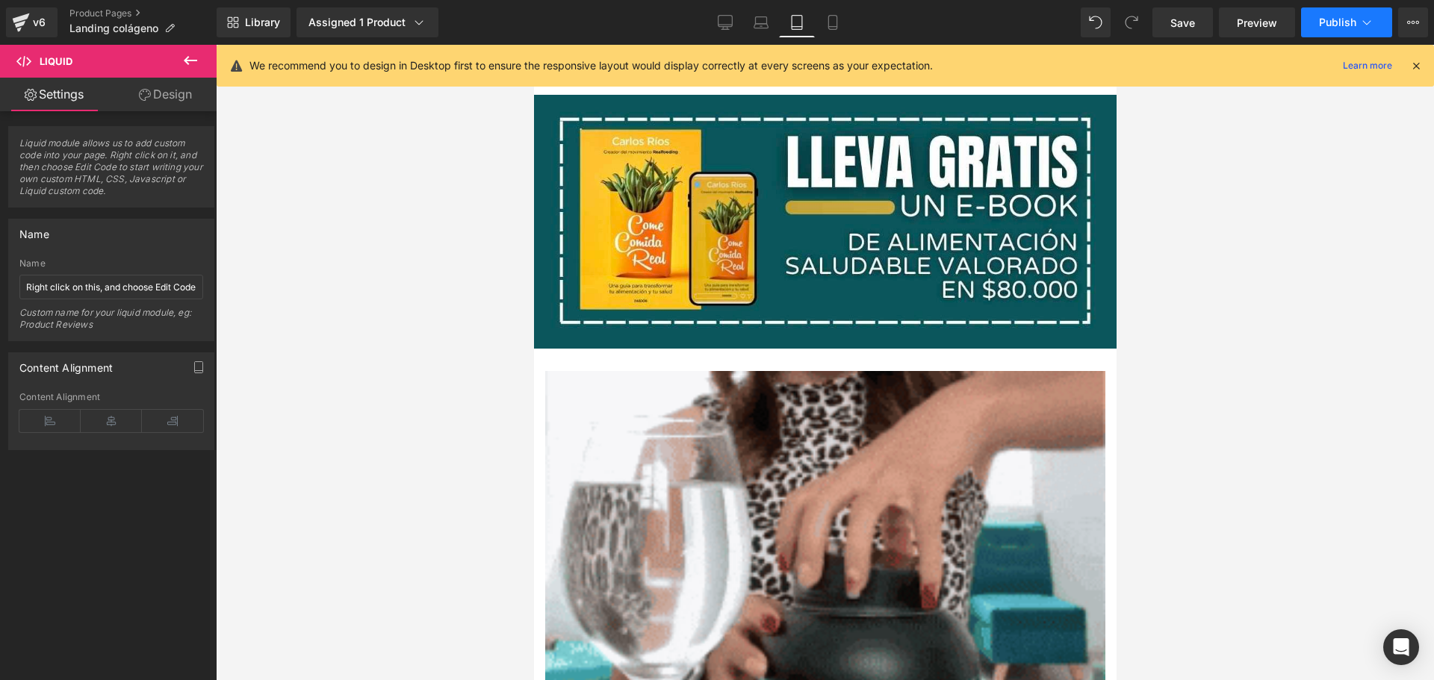
click at [1337, 22] on span "Publish" at bounding box center [1337, 22] width 37 height 12
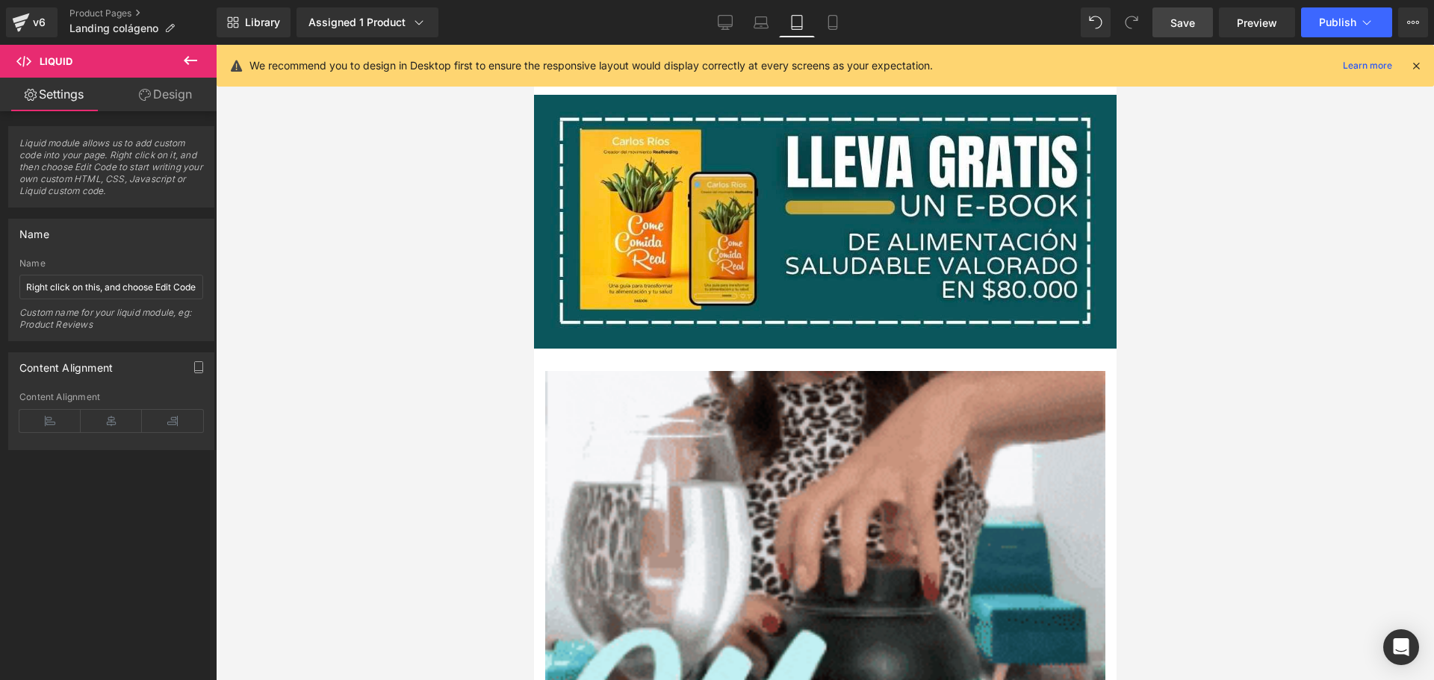
click at [1190, 10] on link "Save" at bounding box center [1182, 22] width 60 height 30
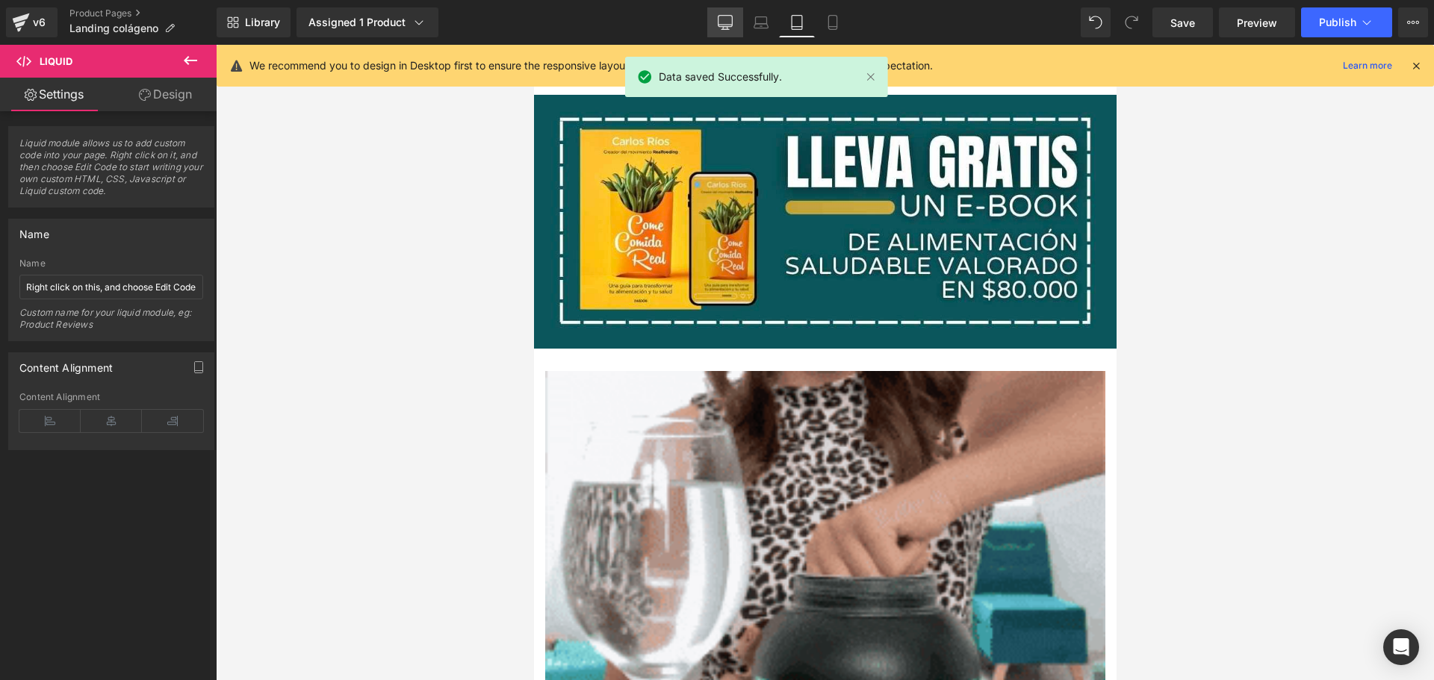
click at [729, 25] on icon at bounding box center [725, 25] width 14 height 0
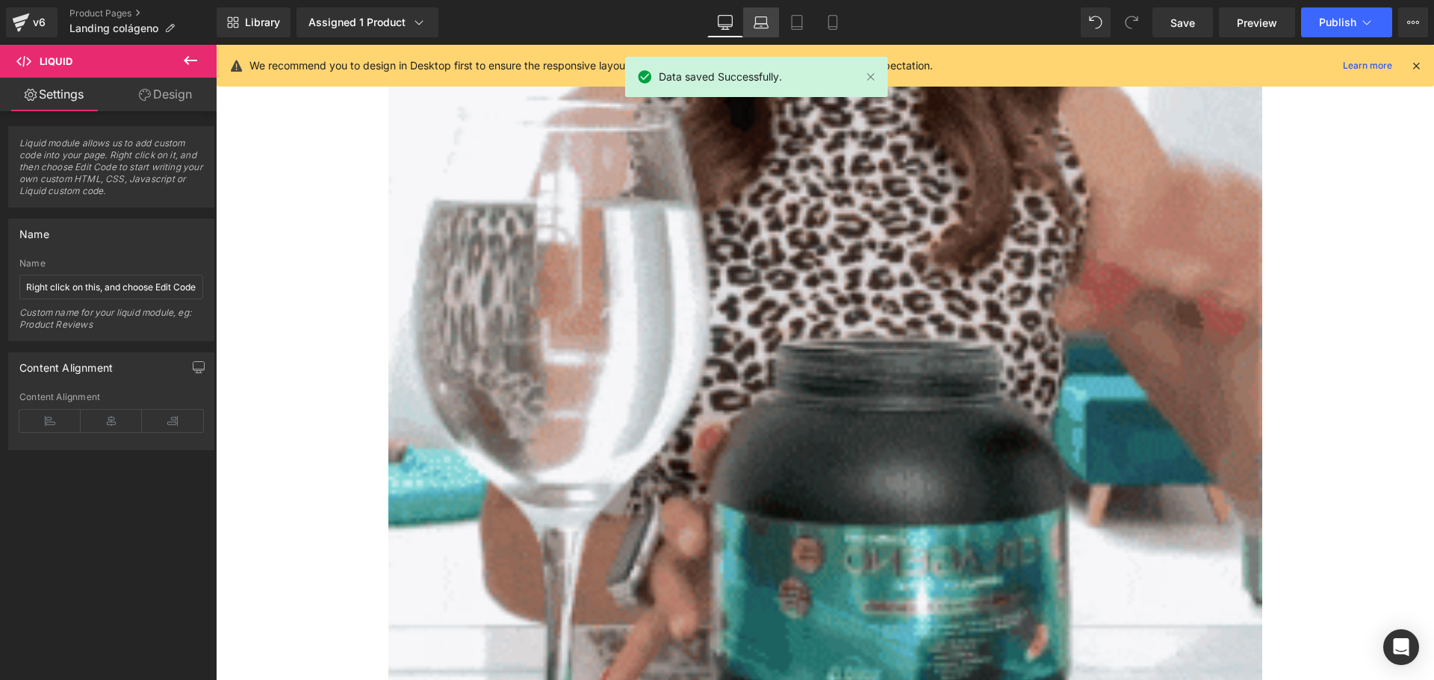
scroll to position [2055, 0]
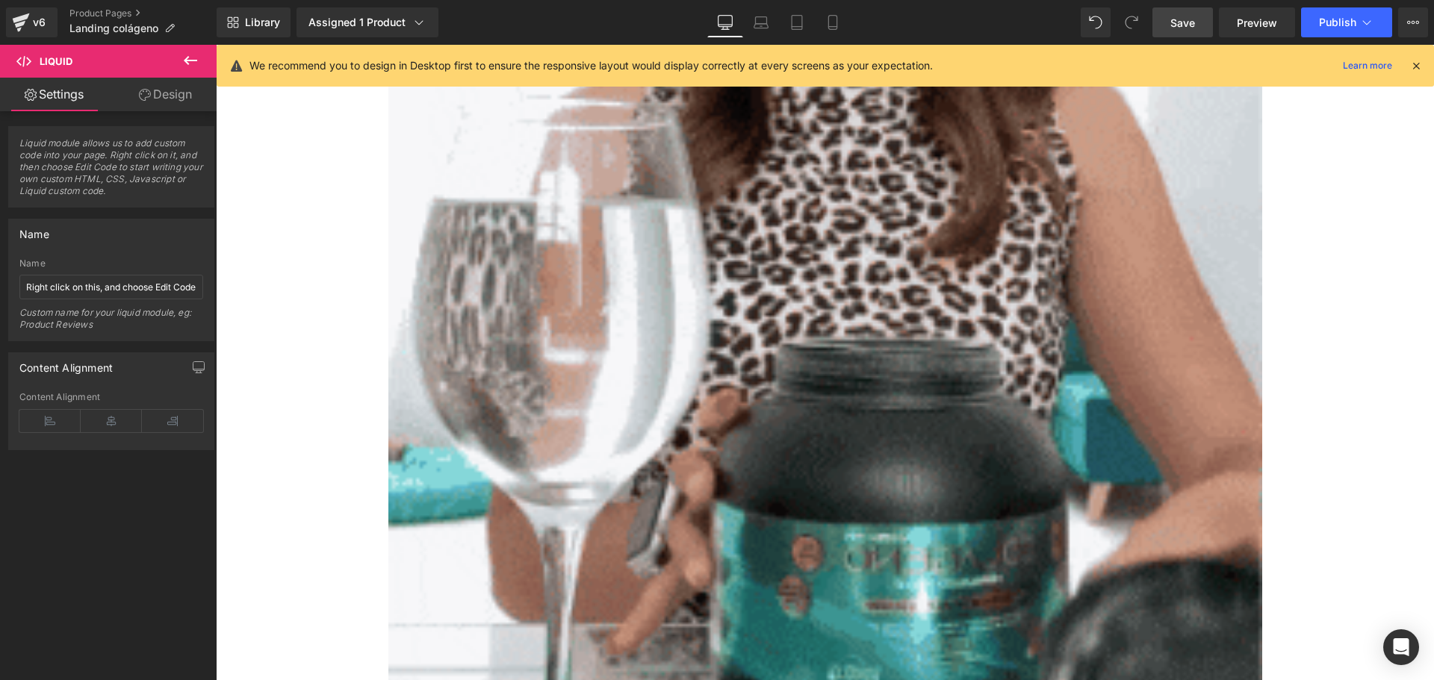
click at [1186, 13] on link "Save" at bounding box center [1182, 22] width 60 height 30
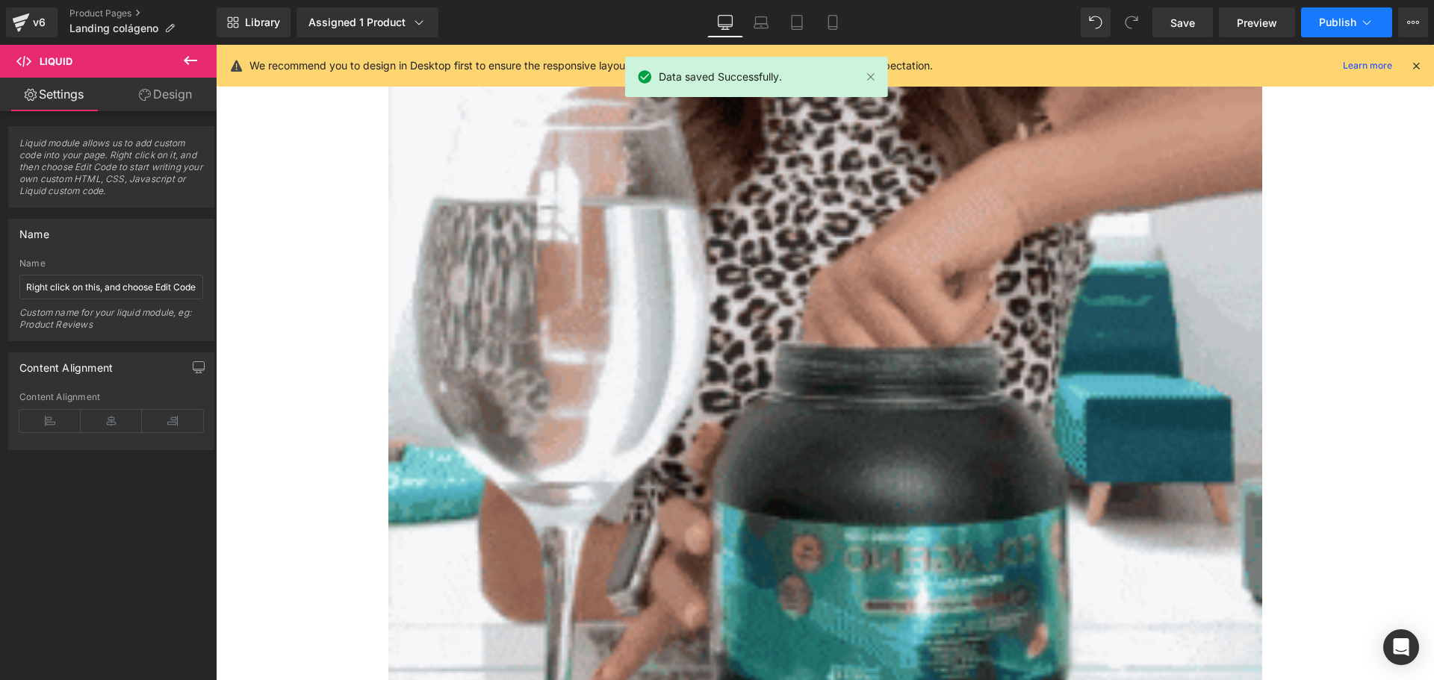
click at [1341, 20] on span "Publish" at bounding box center [1337, 22] width 37 height 12
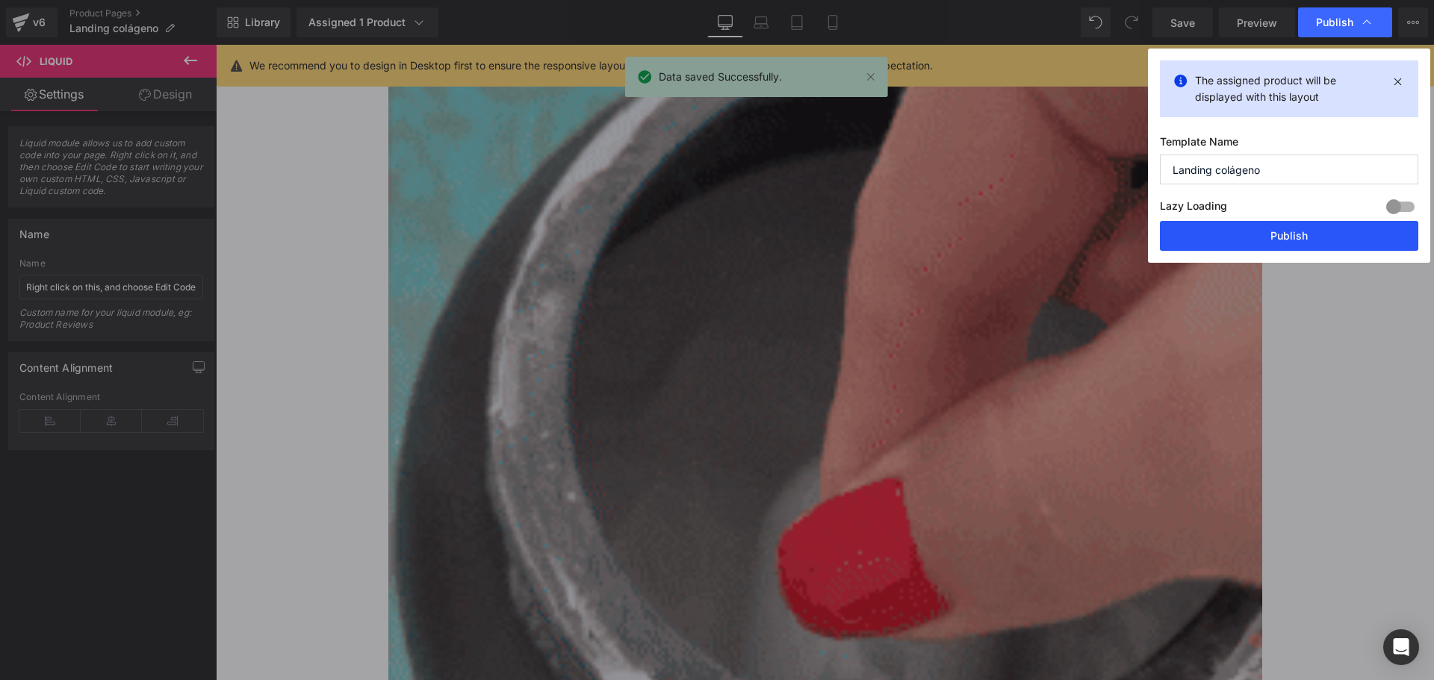
click at [1242, 243] on button "Publish" at bounding box center [1289, 236] width 258 height 30
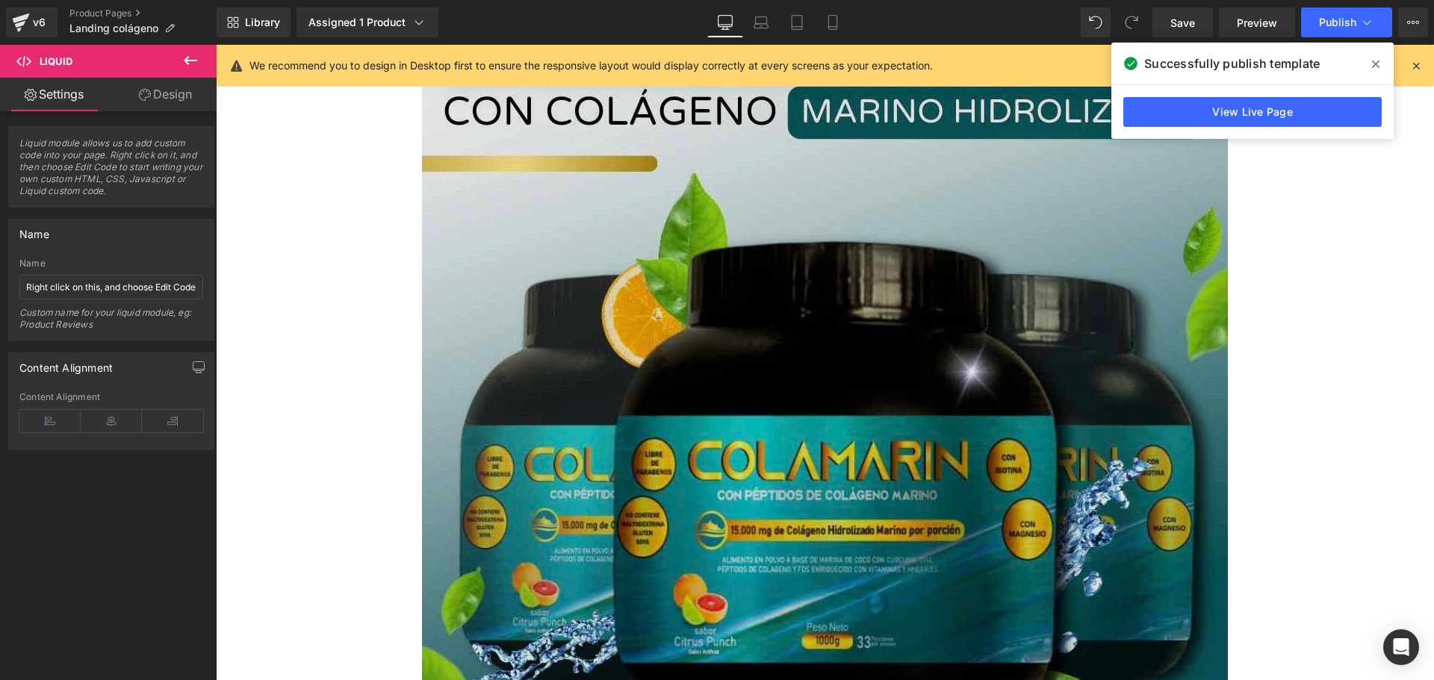
scroll to position [0, 0]
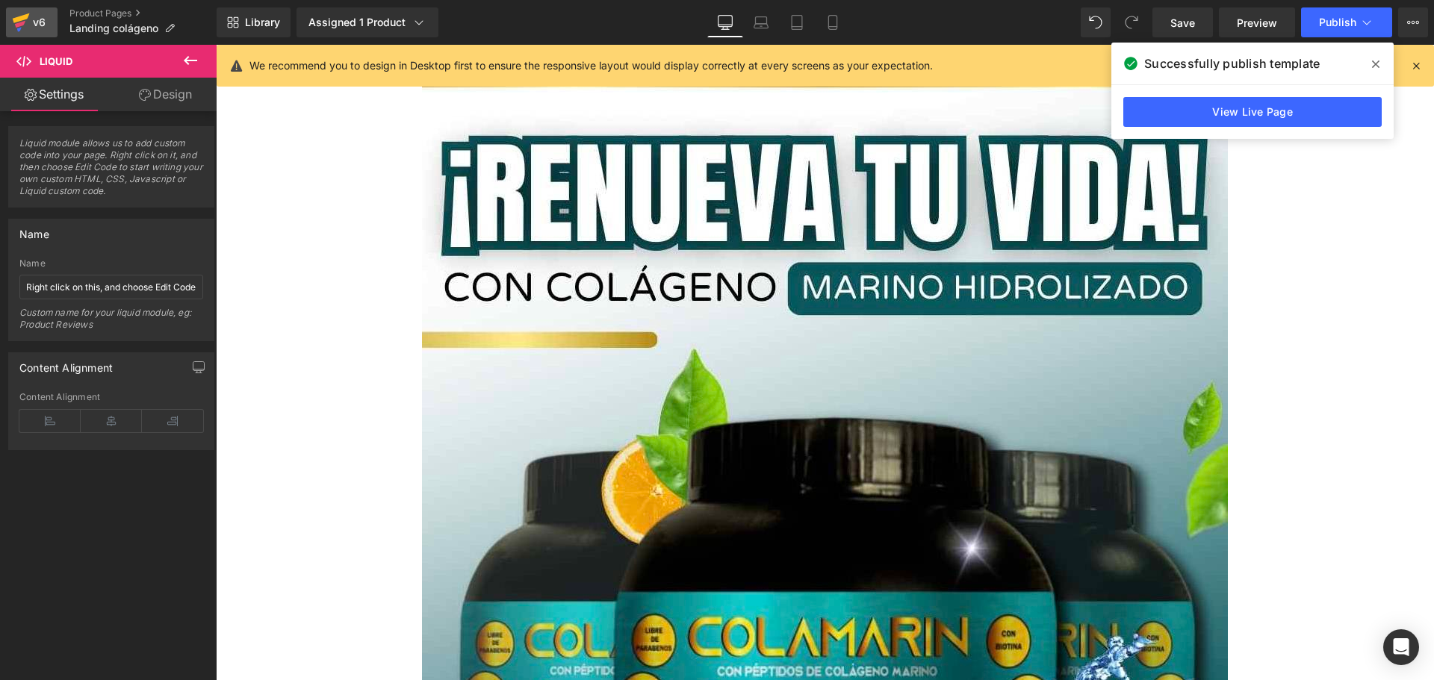
click at [25, 16] on icon at bounding box center [21, 18] width 17 height 10
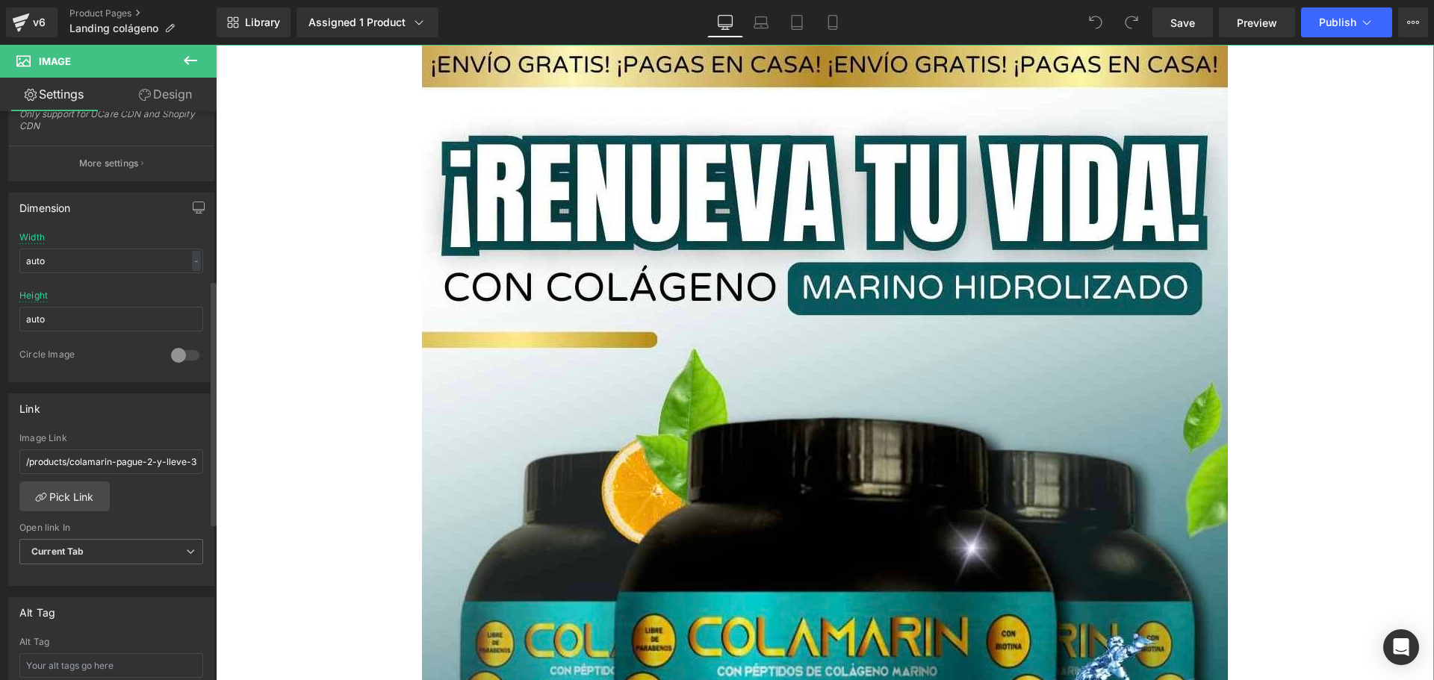
scroll to position [523, 0]
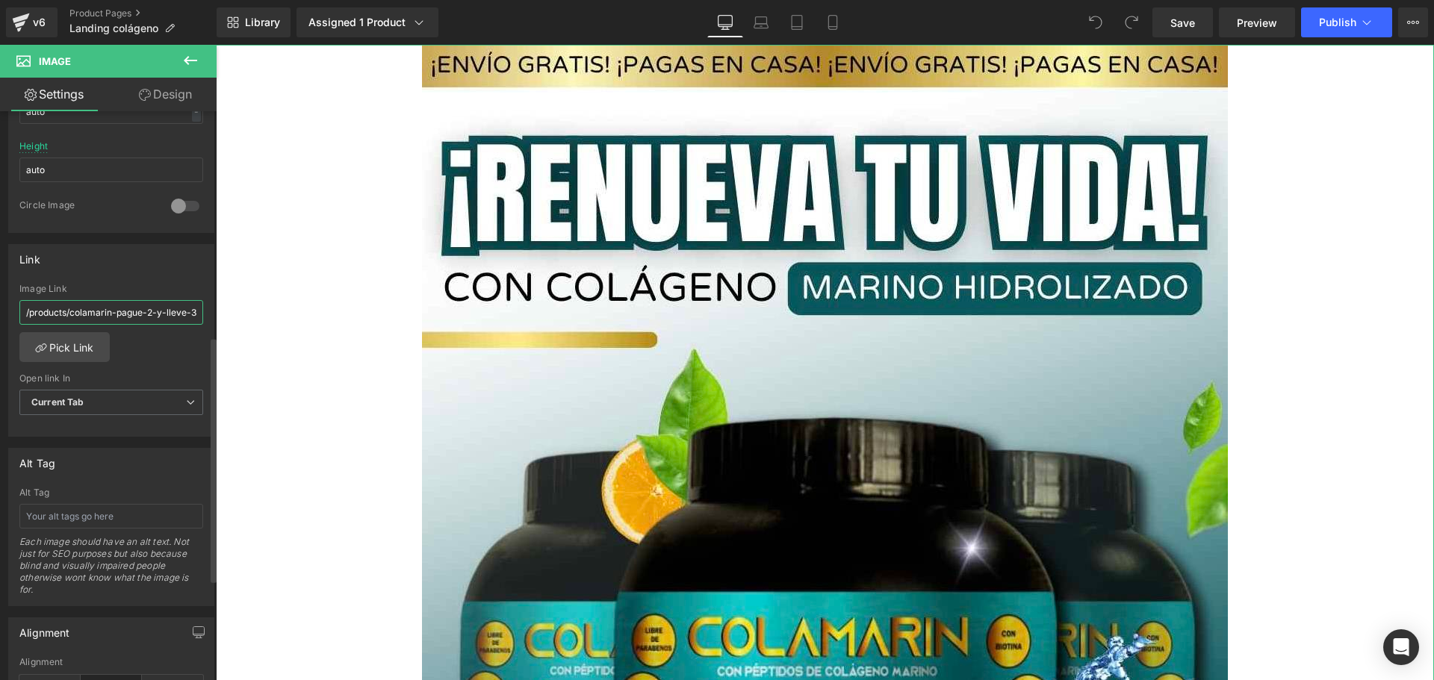
click at [103, 304] on input "/products/colamarin-pague-2-y-lleve-3-obsequio-hdr" at bounding box center [111, 312] width 184 height 25
click at [88, 338] on link "Pick Link" at bounding box center [64, 347] width 90 height 30
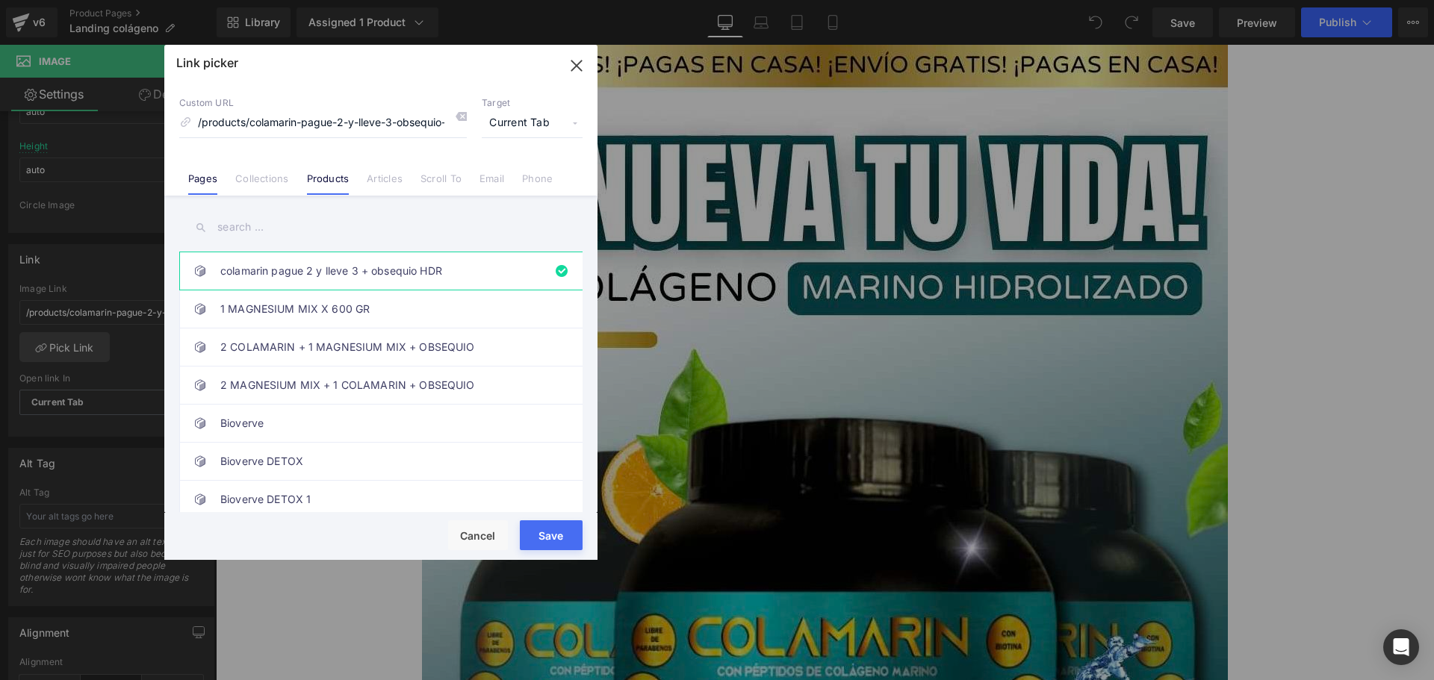
click at [211, 182] on link "Pages" at bounding box center [202, 183] width 29 height 22
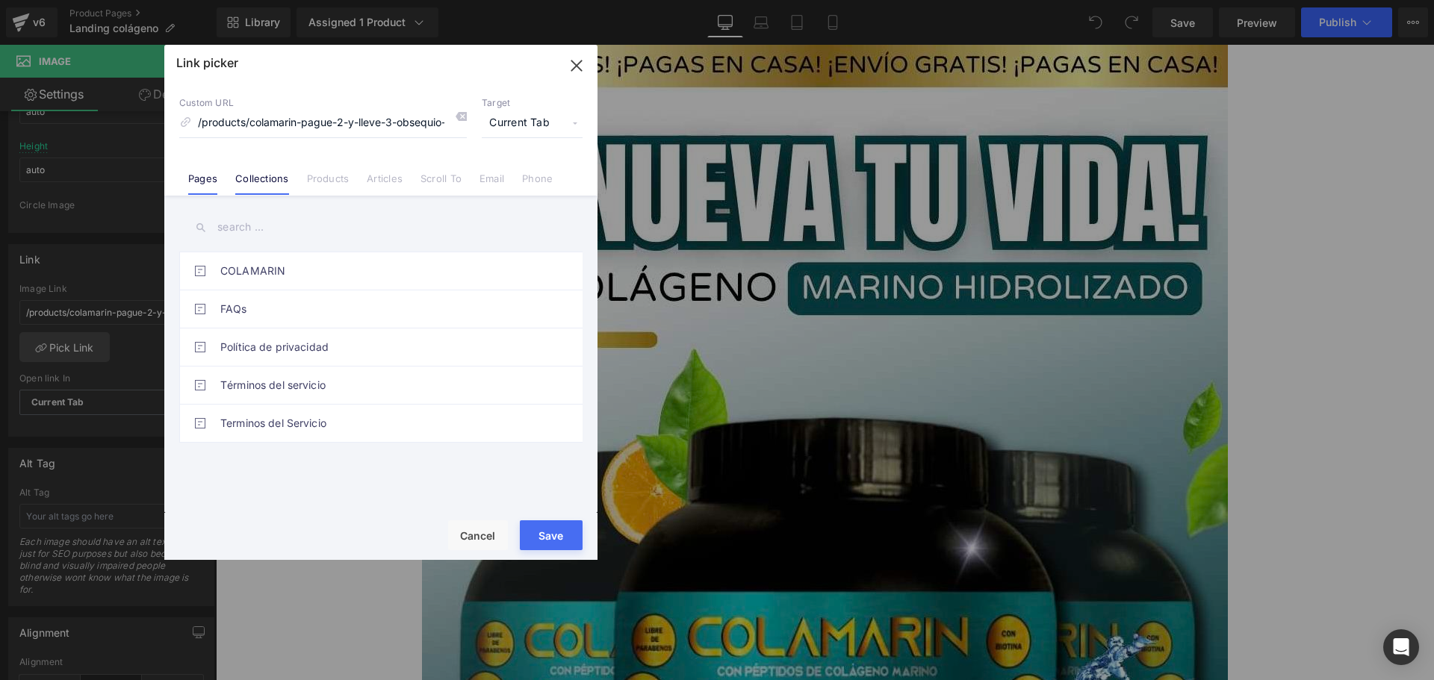
click at [248, 178] on link "Collections" at bounding box center [261, 183] width 53 height 22
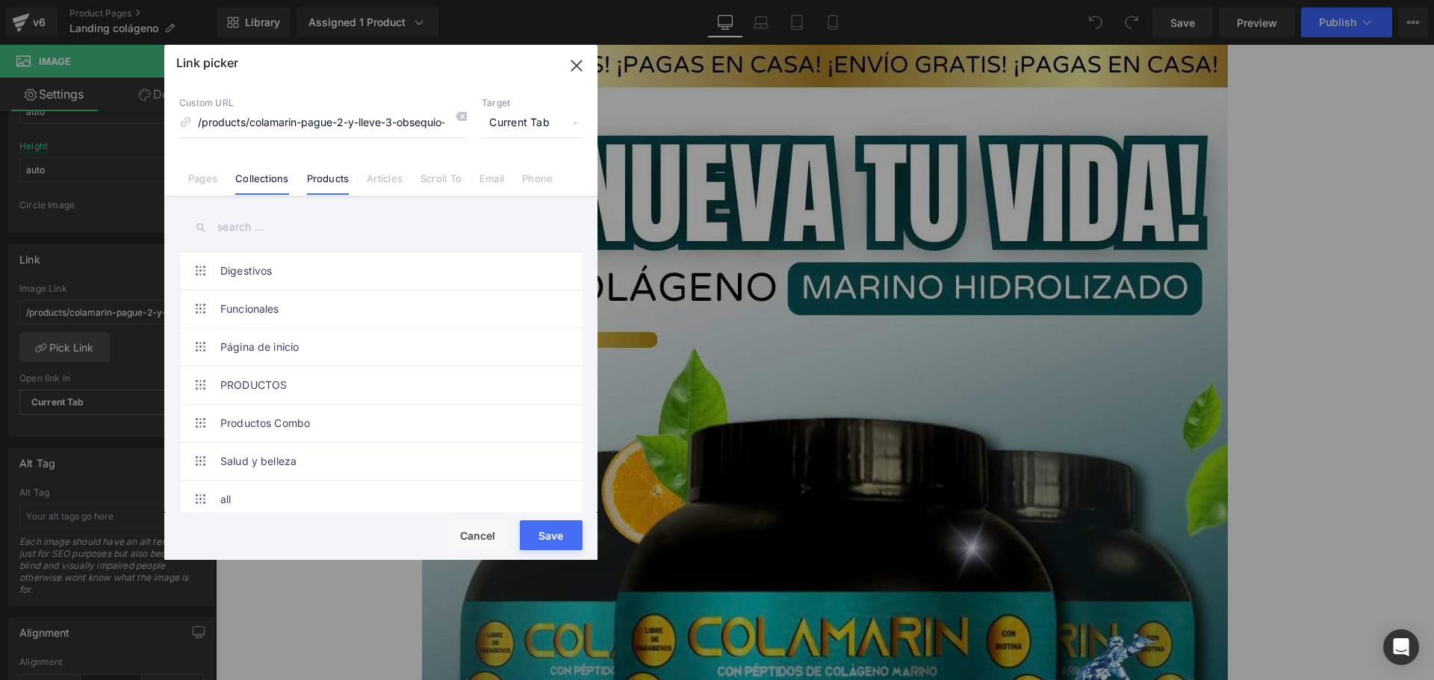
click at [327, 174] on link "Products" at bounding box center [328, 183] width 43 height 22
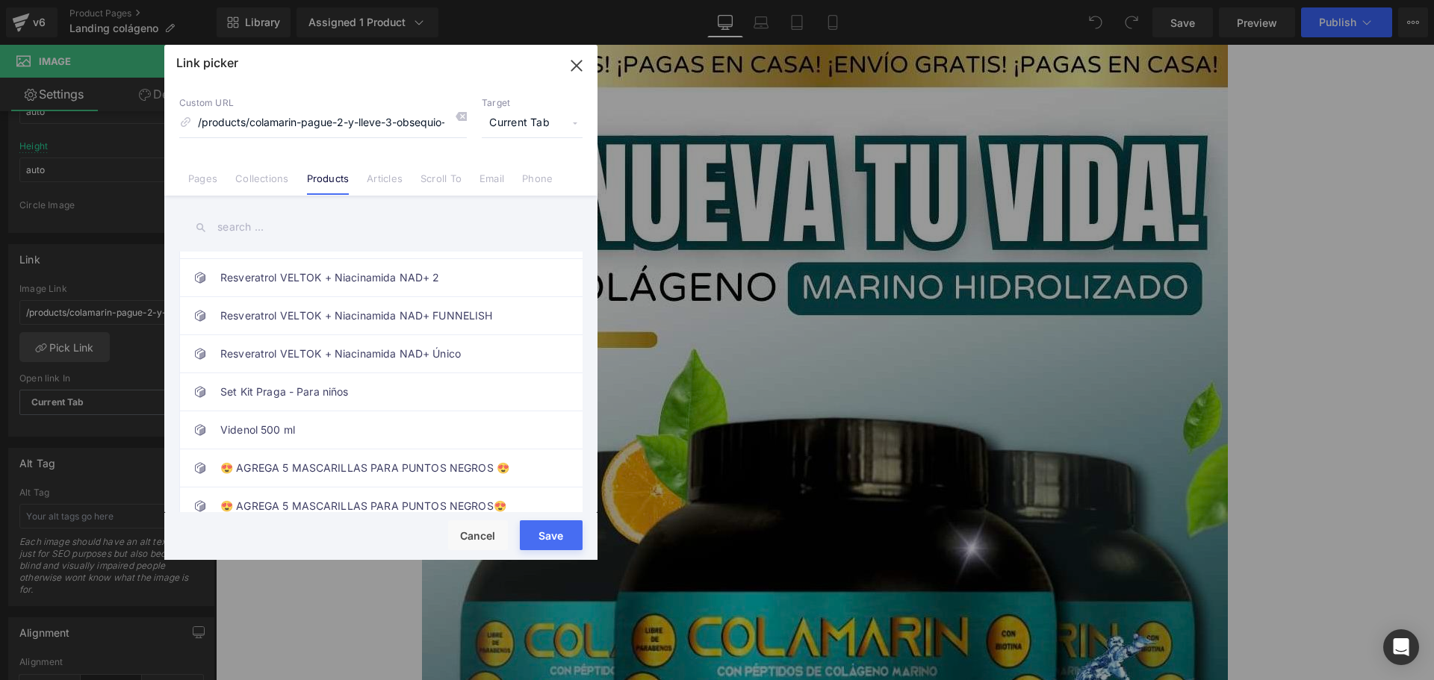
scroll to position [1794, 0]
click at [386, 186] on link "Articles" at bounding box center [385, 183] width 36 height 22
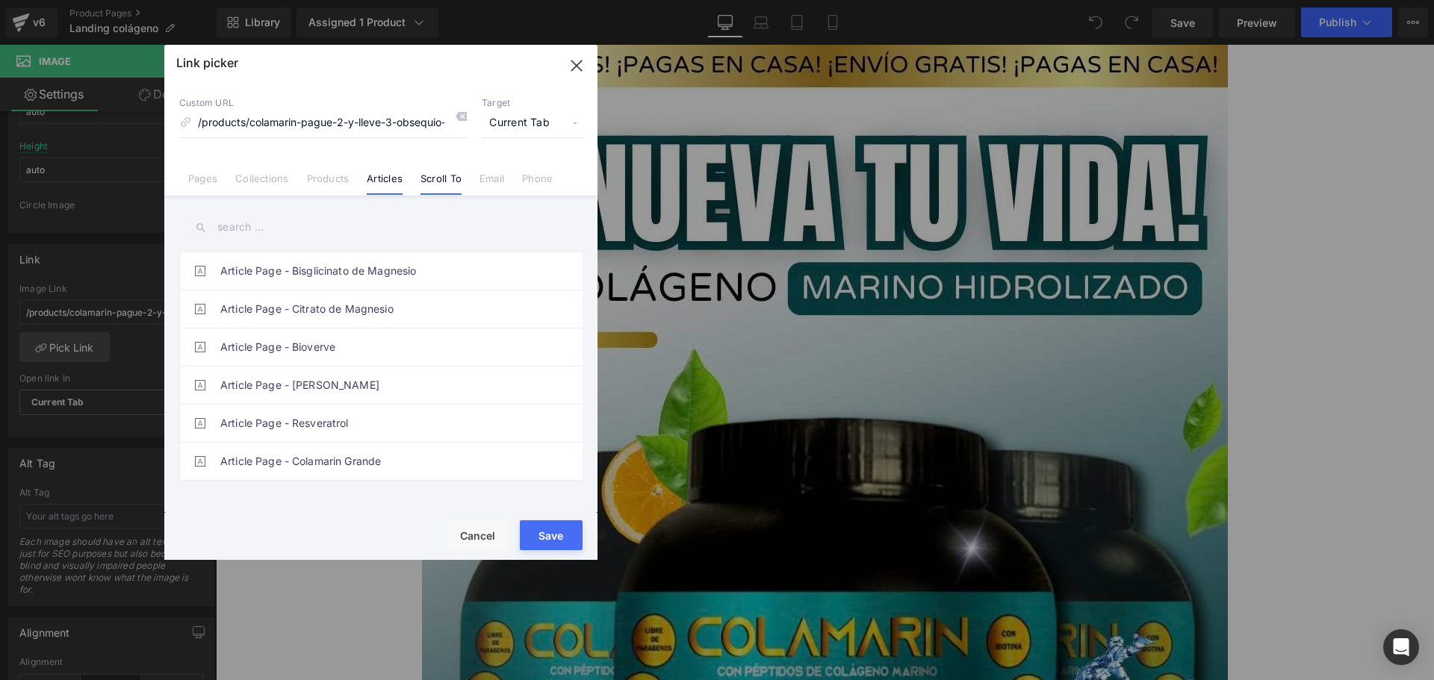
click at [435, 181] on link "Scroll To" at bounding box center [440, 183] width 41 height 22
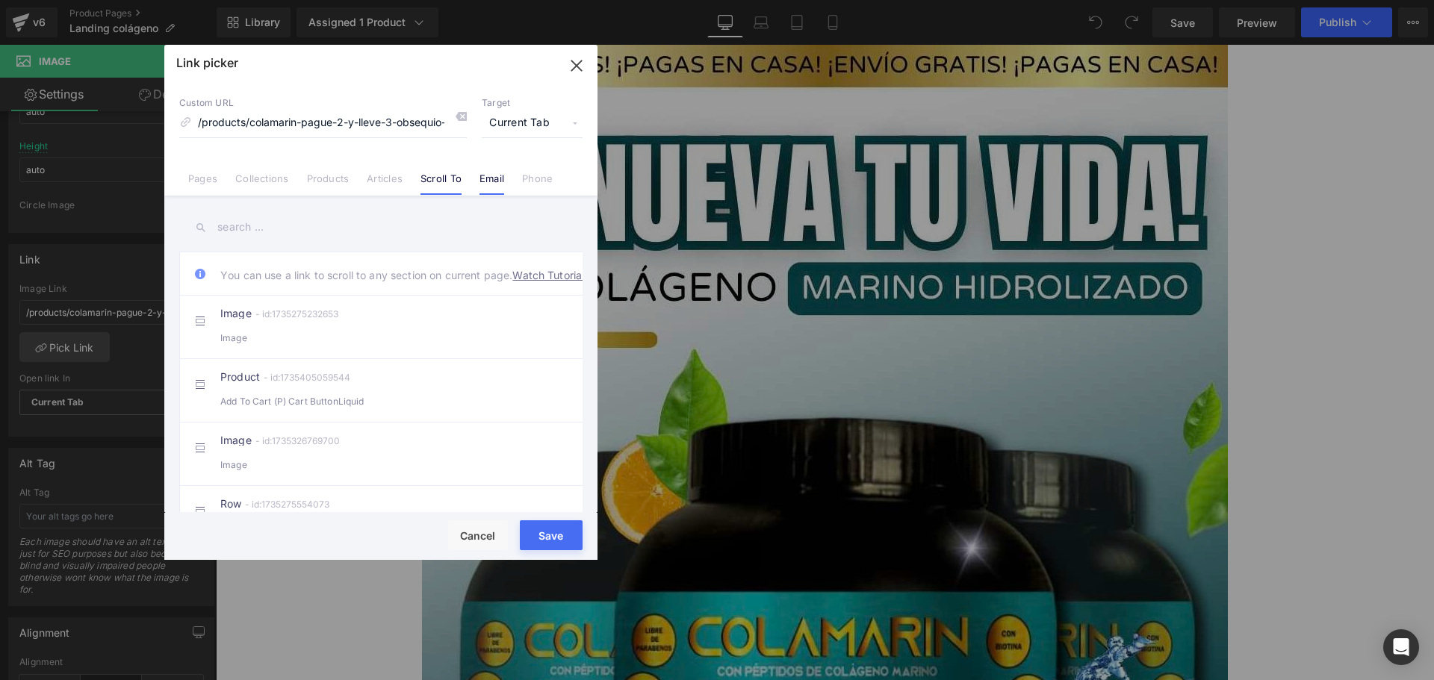
click at [482, 183] on link "Email" at bounding box center [491, 183] width 25 height 22
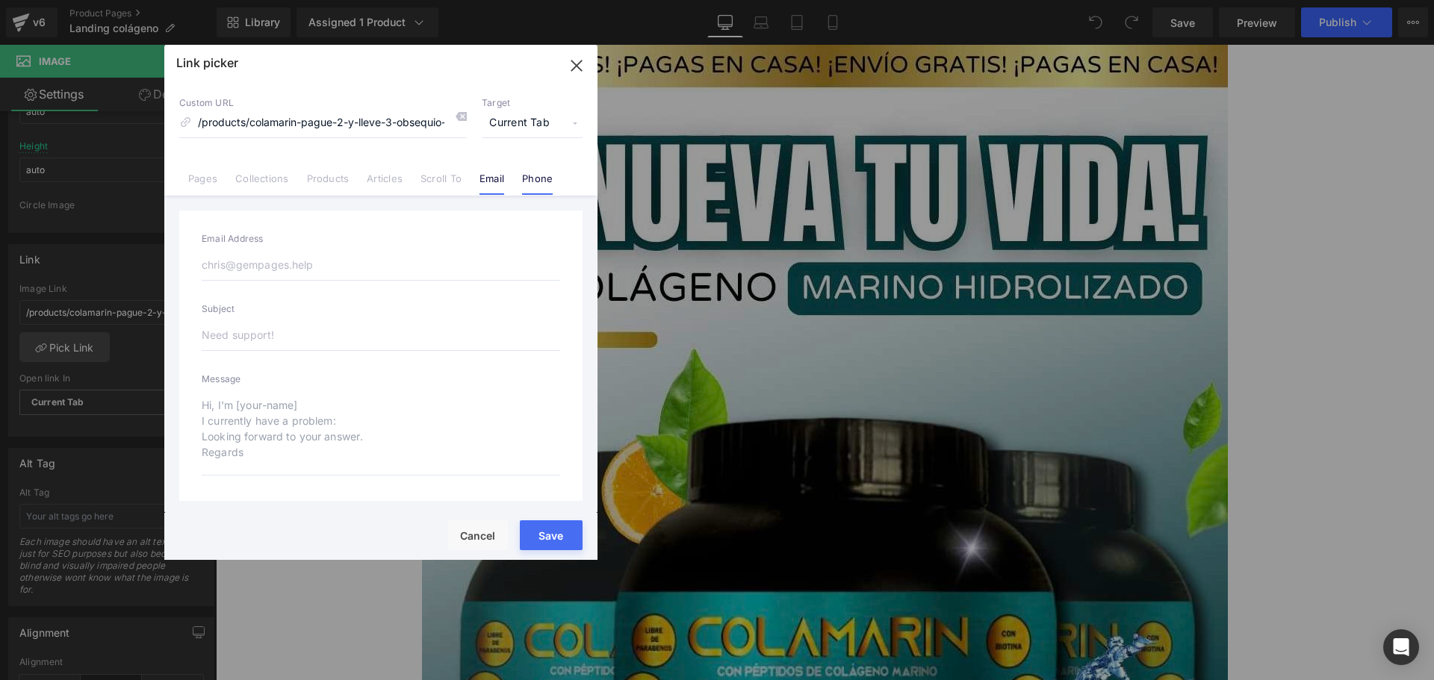
click at [541, 176] on link "Phone" at bounding box center [537, 183] width 31 height 22
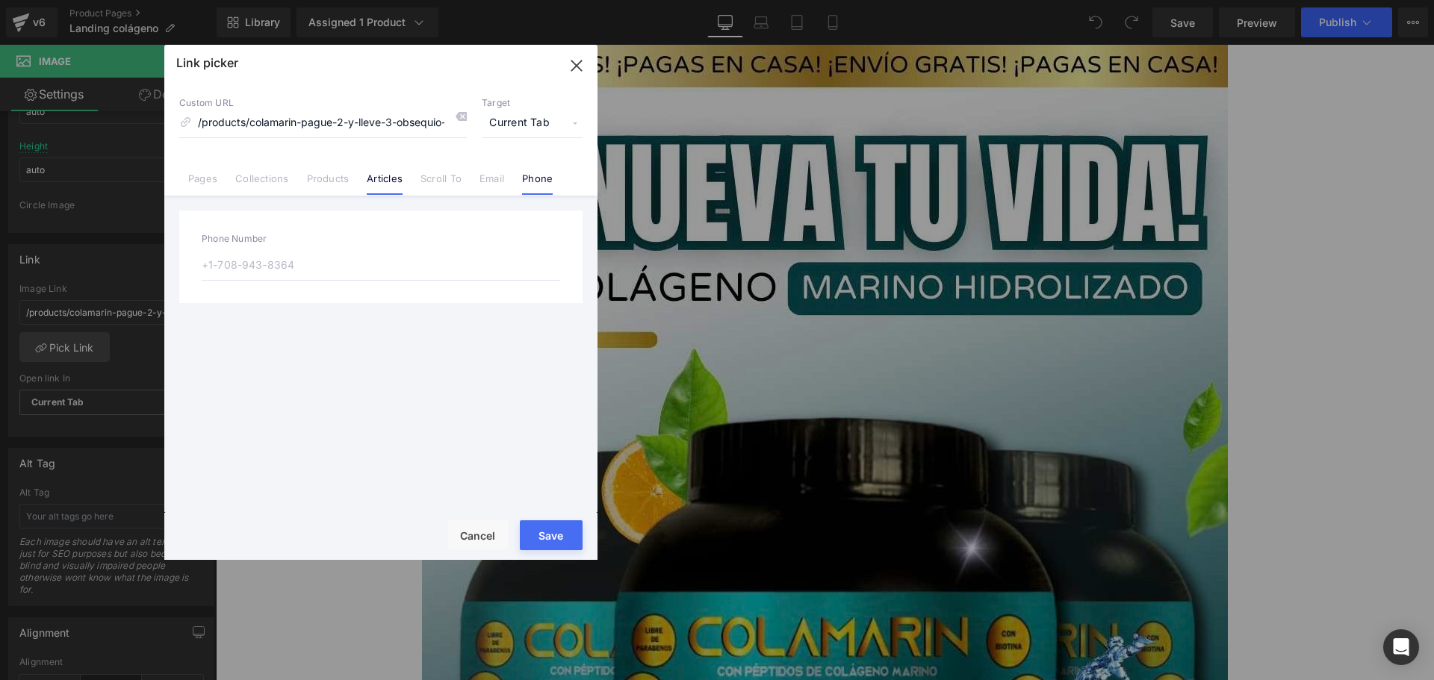
click at [374, 181] on link "Articles" at bounding box center [385, 183] width 36 height 22
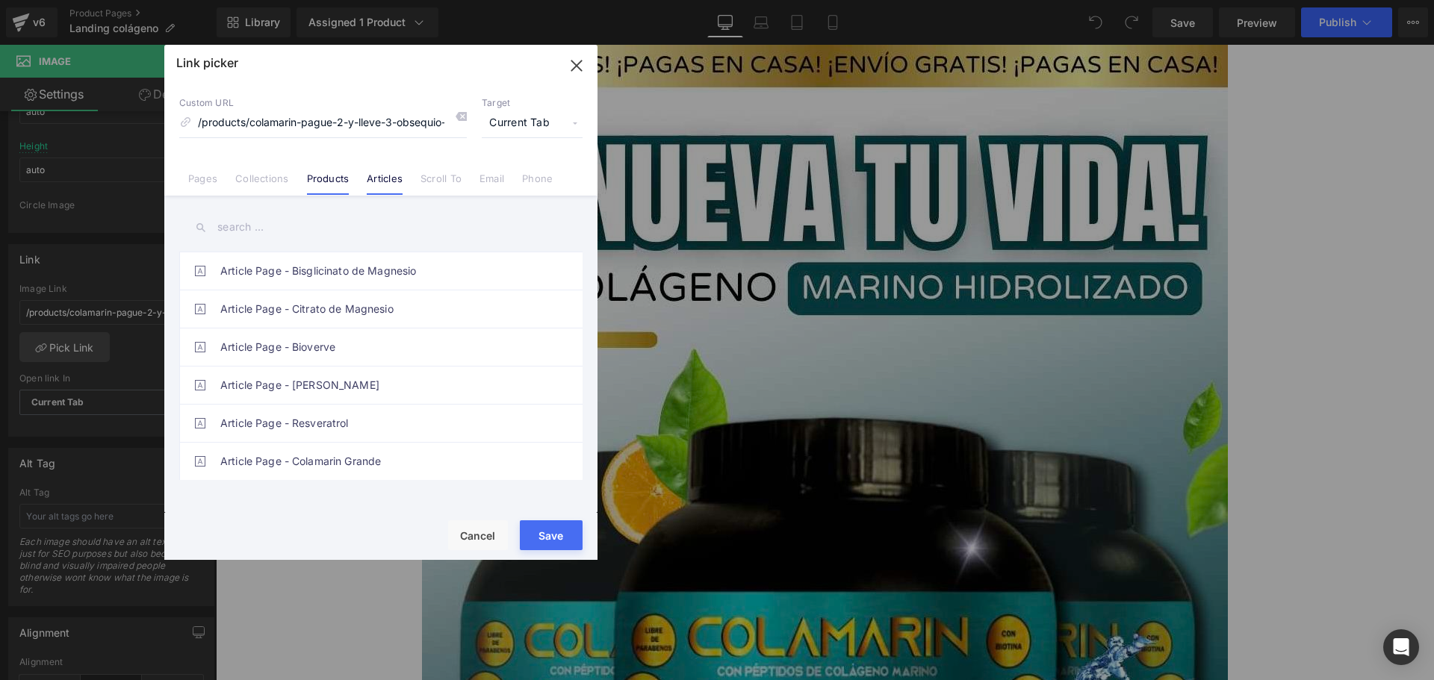
click at [335, 172] on link "Products" at bounding box center [328, 183] width 43 height 22
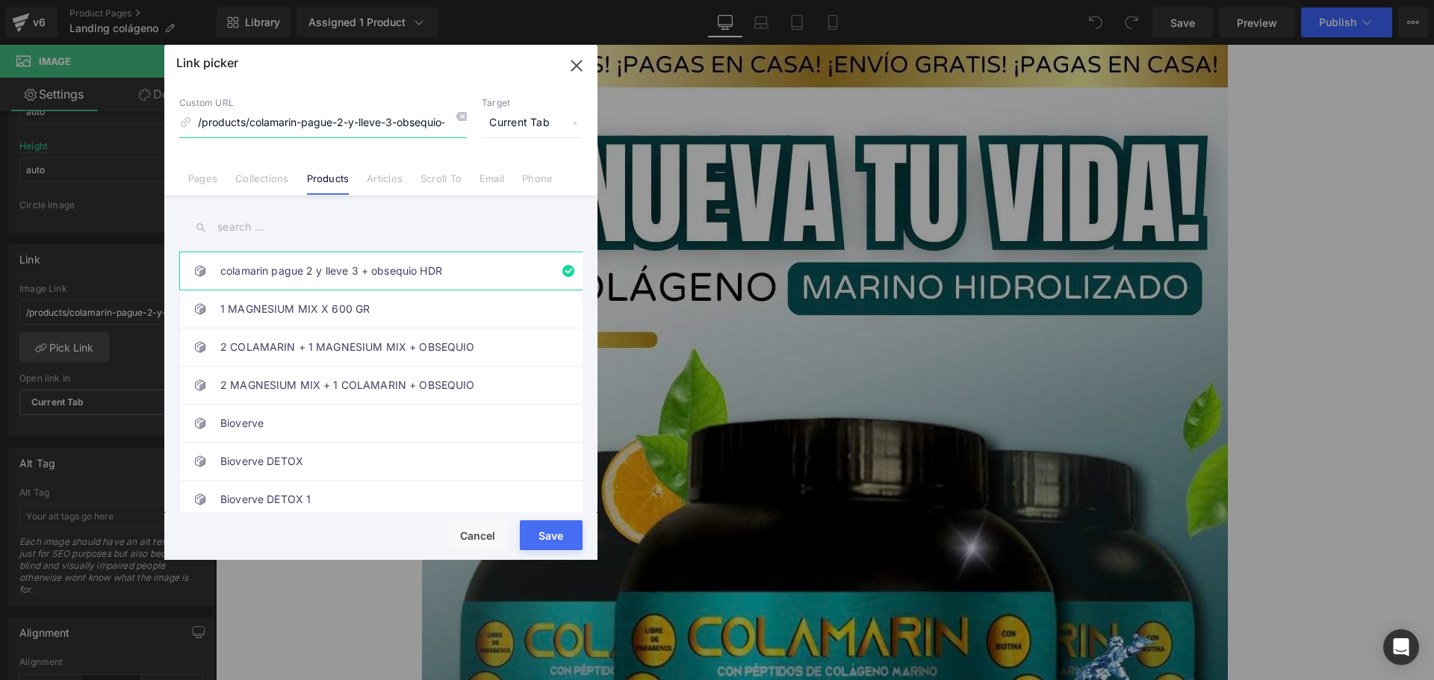
scroll to position [0, 7]
drag, startPoint x: 248, startPoint y: 128, endPoint x: 510, endPoint y: 125, distance: 262.1
click at [510, 125] on div "Custom URL /products/colamarin-pague-2-y-lleve-3-obsequio-hdr Target Current Ta…" at bounding box center [380, 117] width 403 height 40
click at [535, 120] on span "Current Tab" at bounding box center [532, 123] width 101 height 28
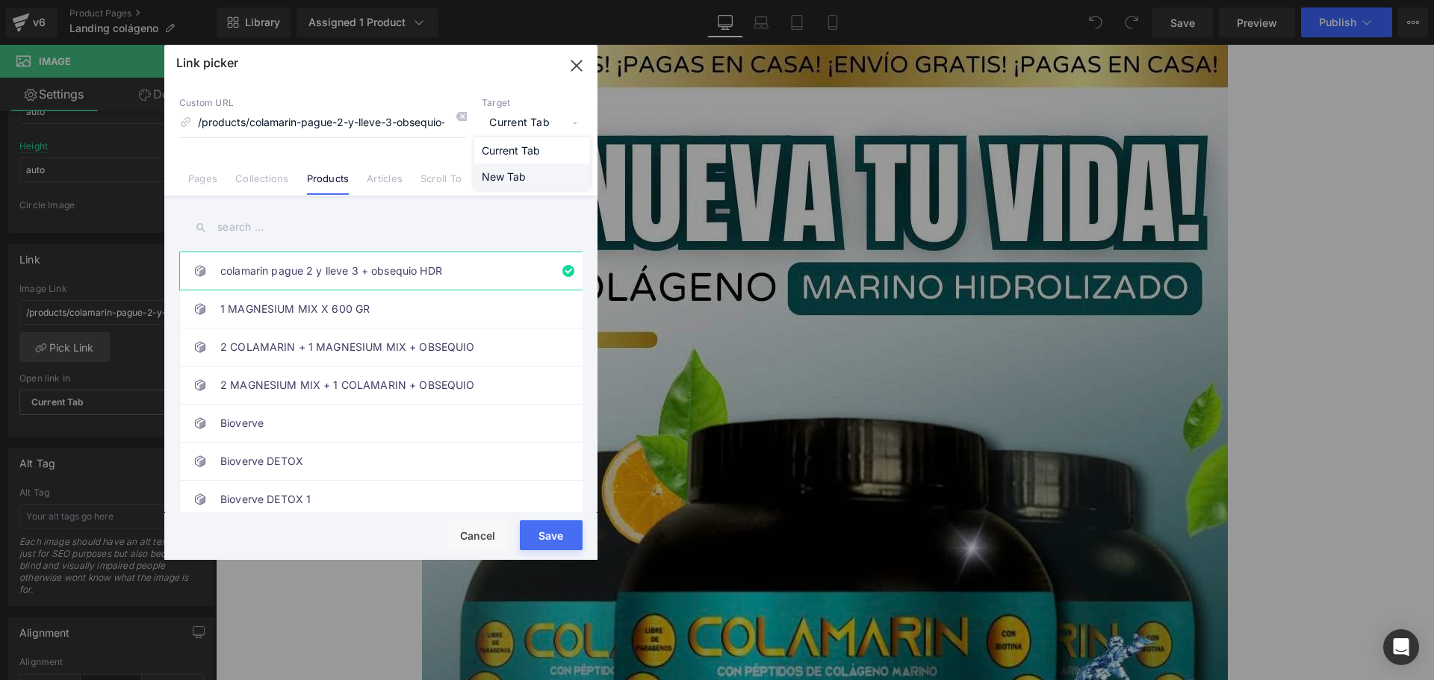
click at [517, 176] on li "New Tab" at bounding box center [532, 177] width 116 height 26
click at [553, 540] on button "Save" at bounding box center [551, 535] width 63 height 30
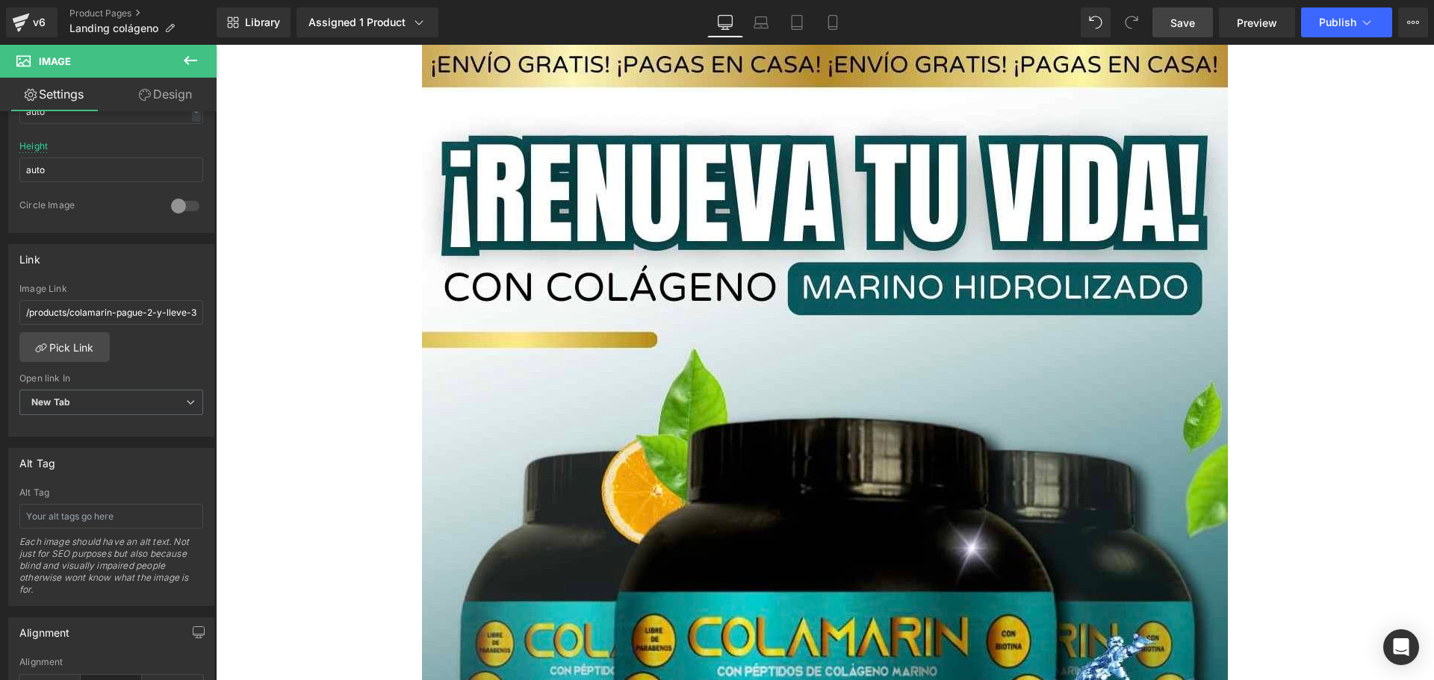
click at [1163, 19] on link "Save" at bounding box center [1182, 22] width 60 height 30
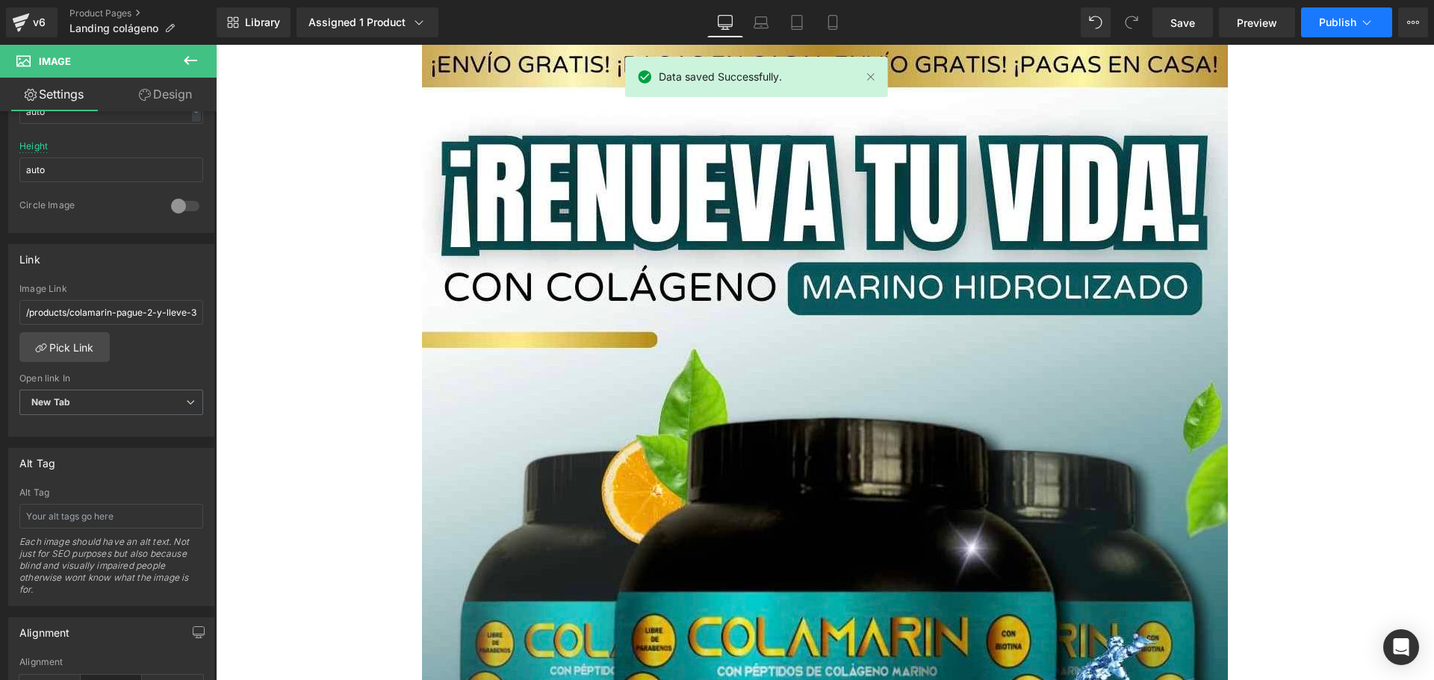
click at [1351, 31] on button "Publish" at bounding box center [1346, 22] width 91 height 30
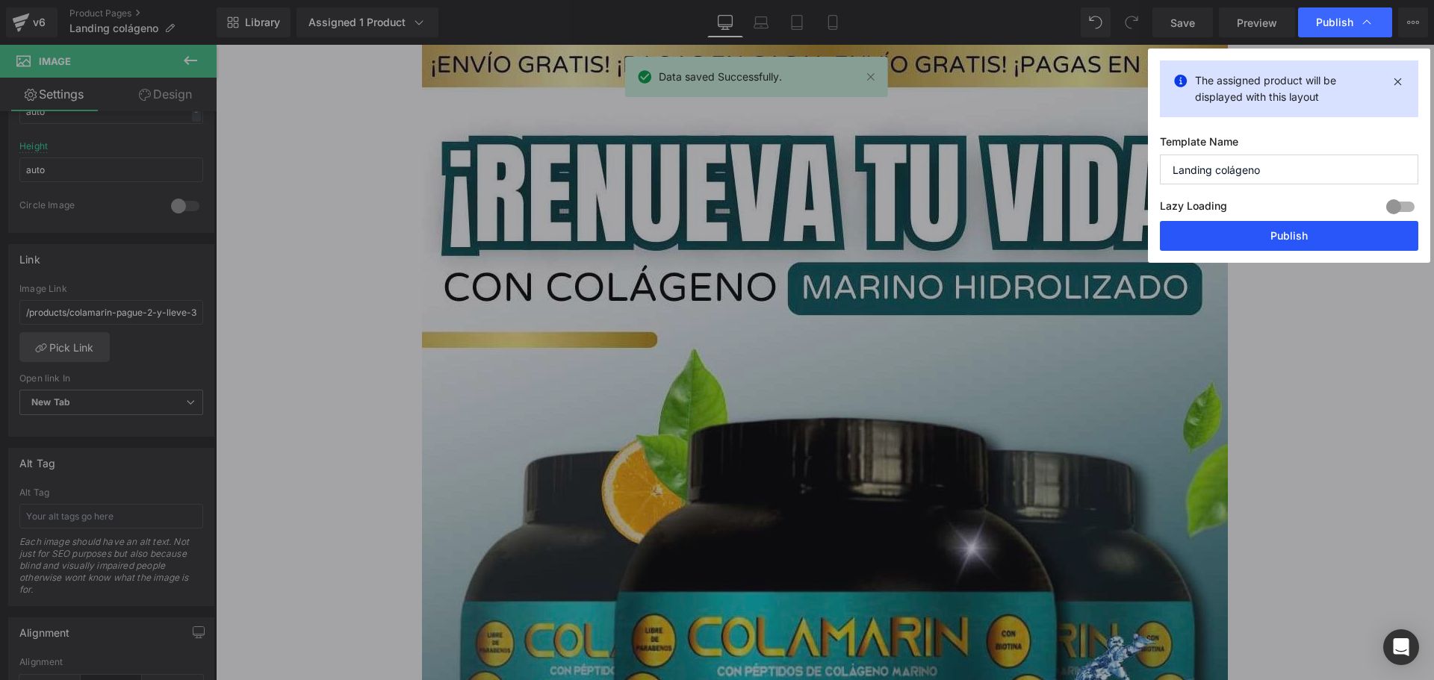
click at [1270, 230] on button "Publish" at bounding box center [1289, 236] width 258 height 30
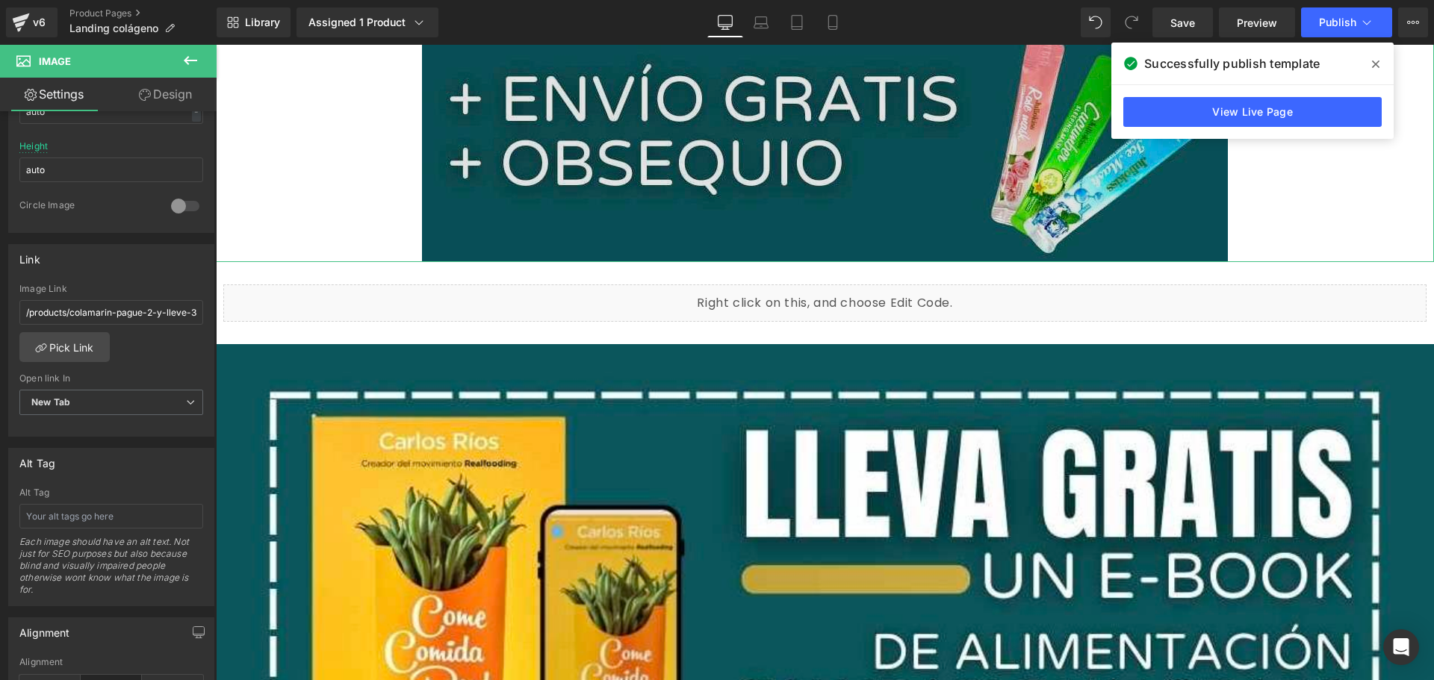
scroll to position [1195, 0]
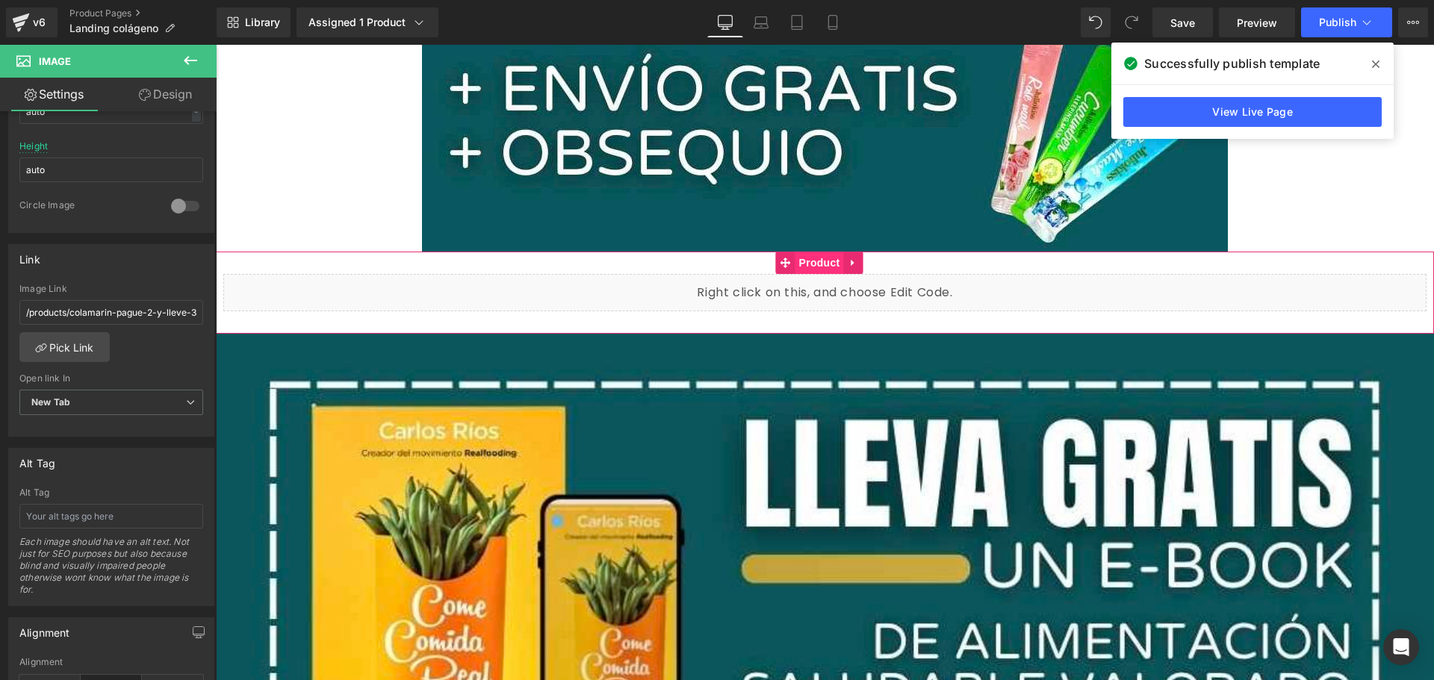
click at [806, 263] on span "Product" at bounding box center [819, 263] width 49 height 22
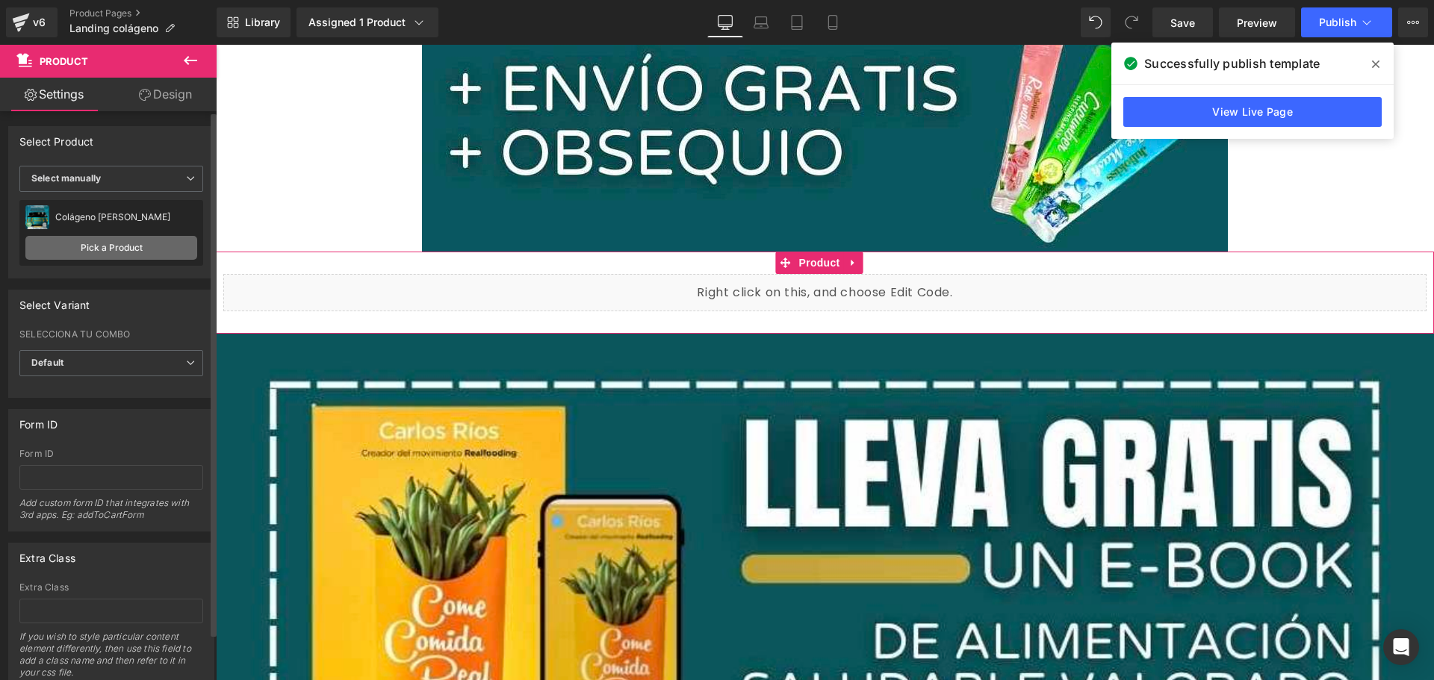
click at [141, 252] on link "Pick a Product" at bounding box center [111, 248] width 172 height 24
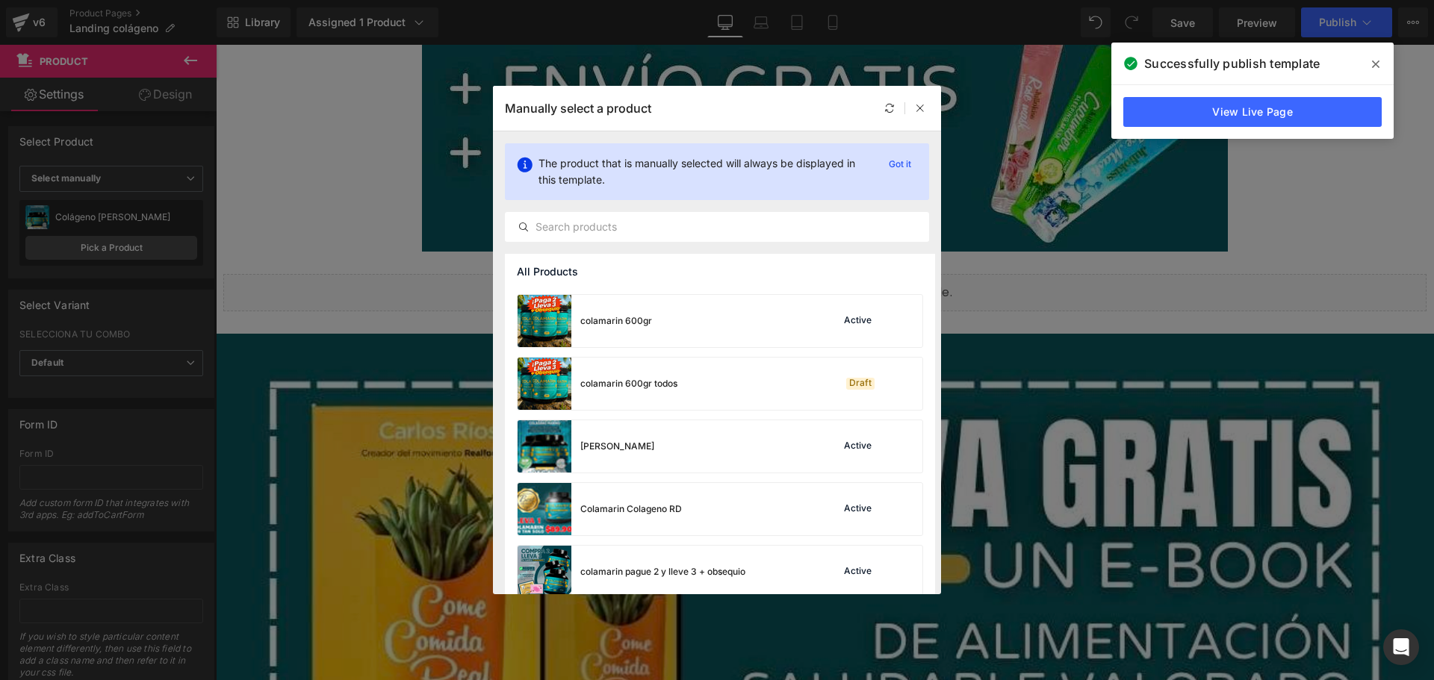
scroll to position [1838, 0]
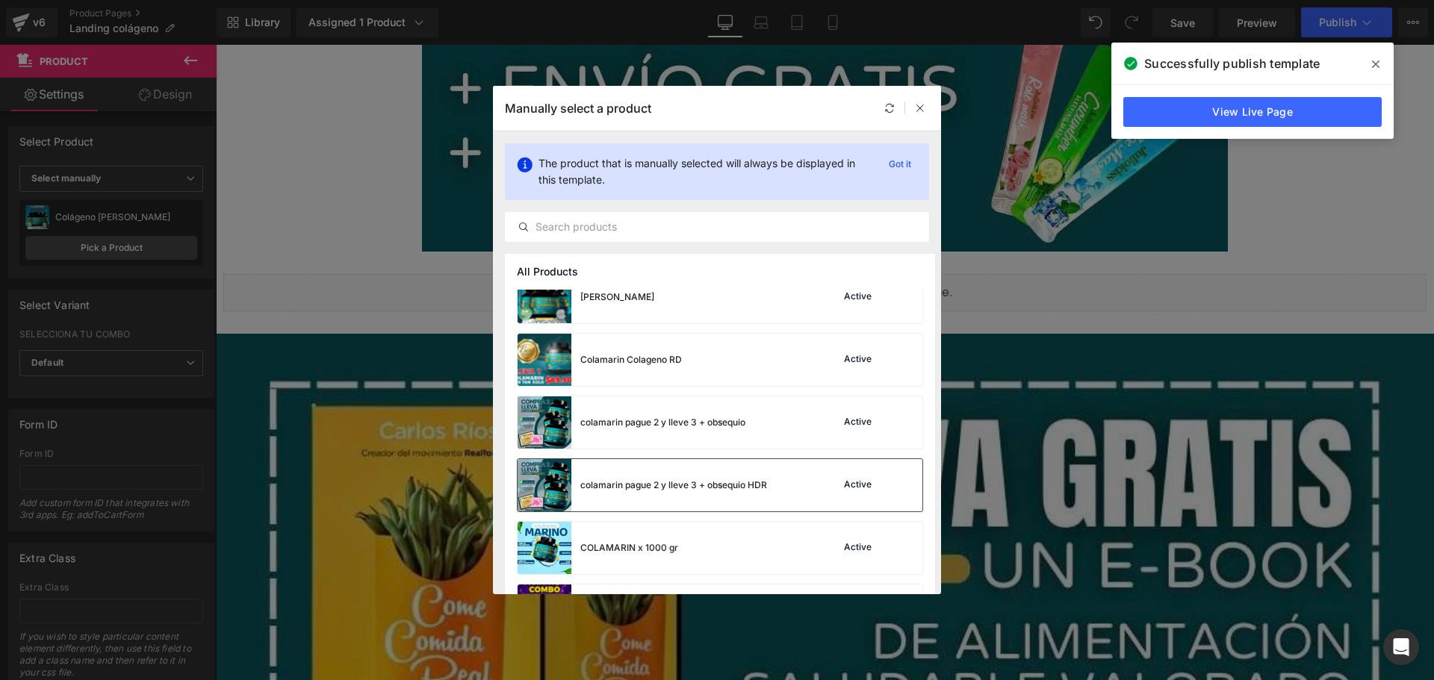
click at [743, 485] on div "colamarin pague 2 y lleve 3 + obsequio HDR" at bounding box center [673, 485] width 187 height 13
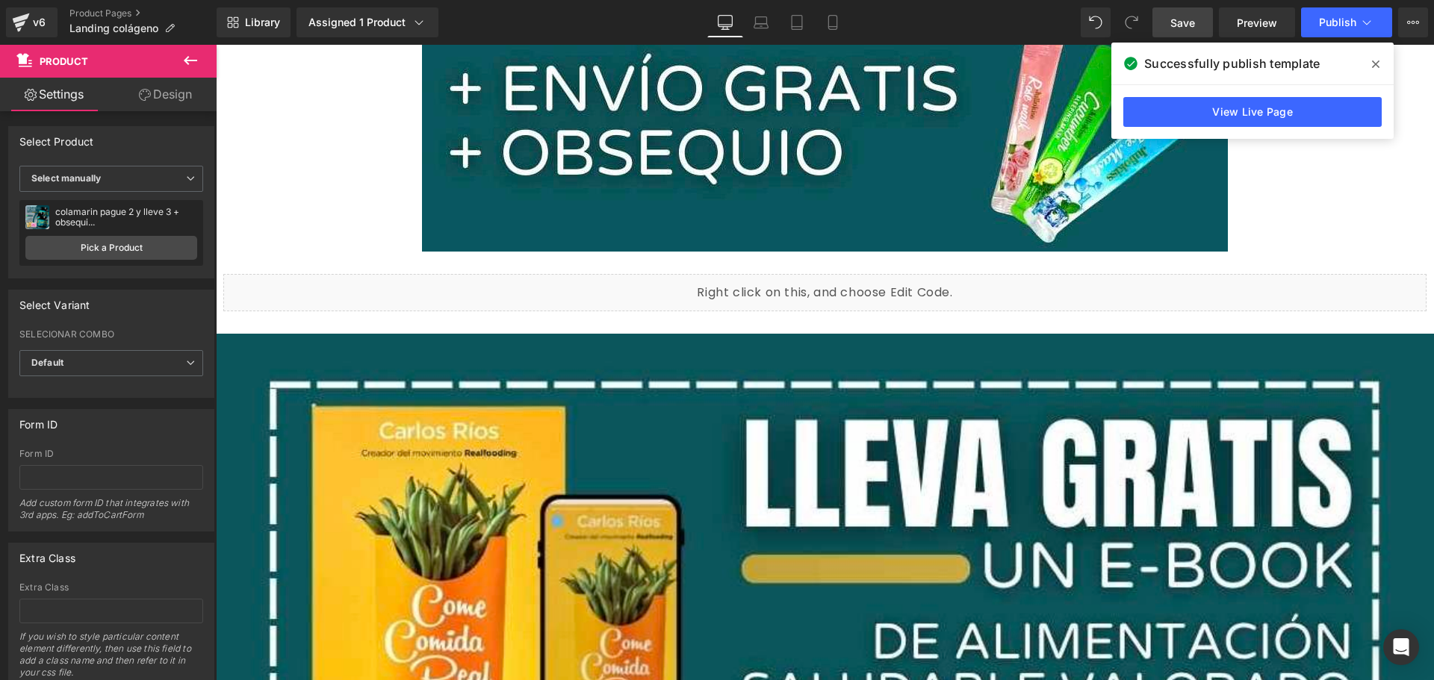
click at [1189, 26] on span "Save" at bounding box center [1182, 23] width 25 height 16
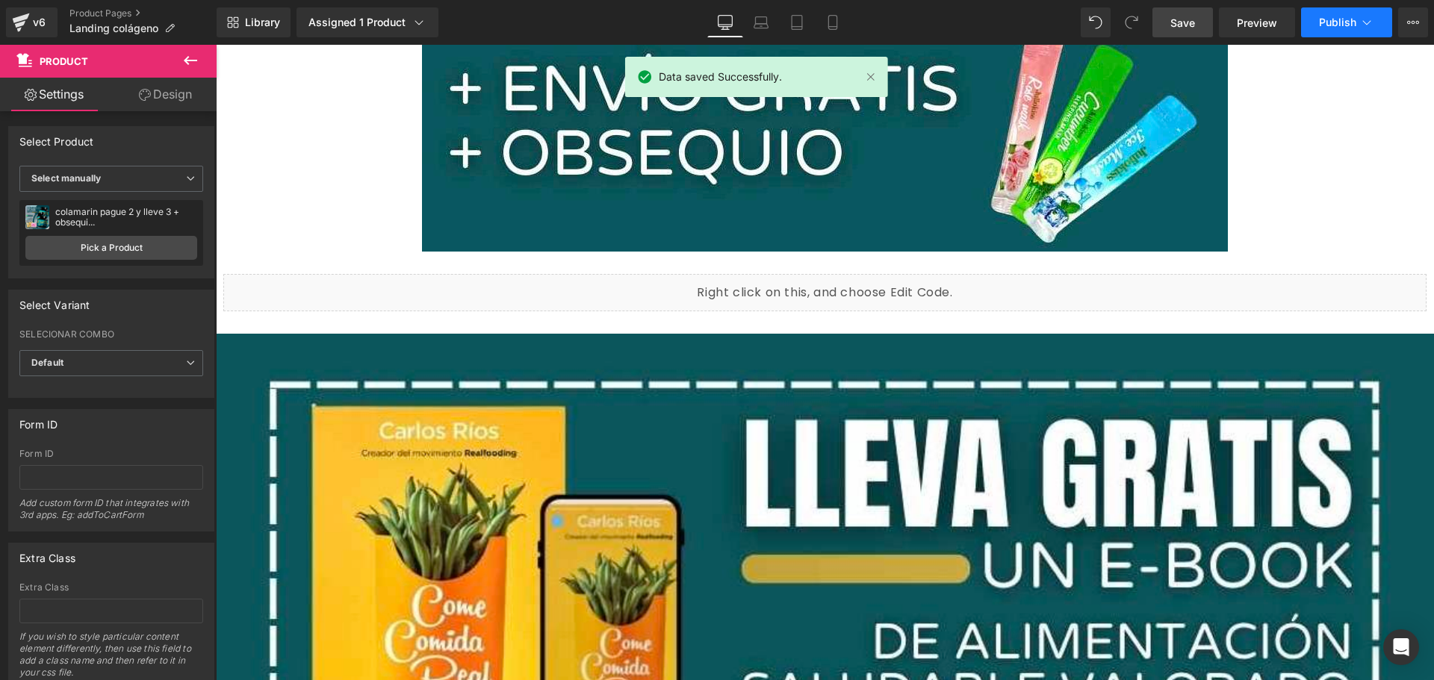
click at [1330, 21] on span "Publish" at bounding box center [1337, 22] width 37 height 12
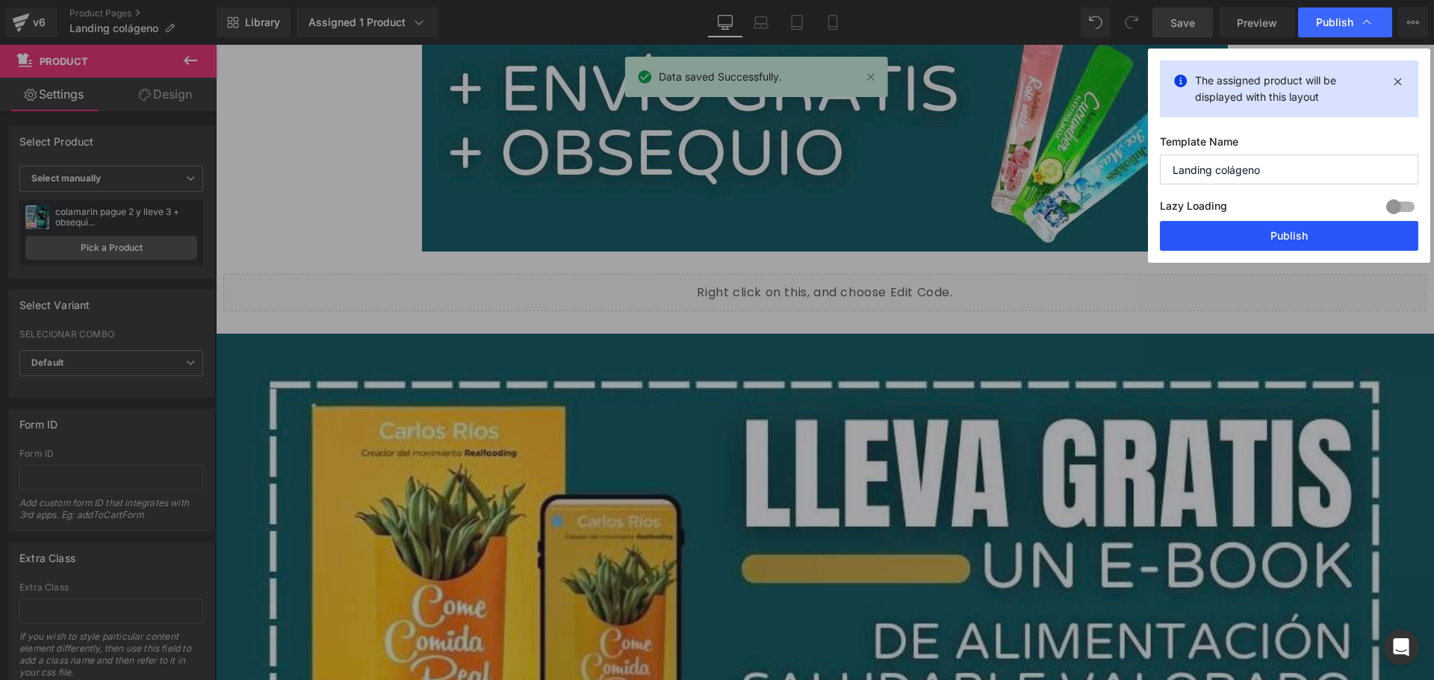
drag, startPoint x: 1279, startPoint y: 245, endPoint x: 1060, endPoint y: 199, distance: 223.6
click at [1279, 245] on button "Publish" at bounding box center [1289, 236] width 258 height 30
